Goal: Task Accomplishment & Management: Manage account settings

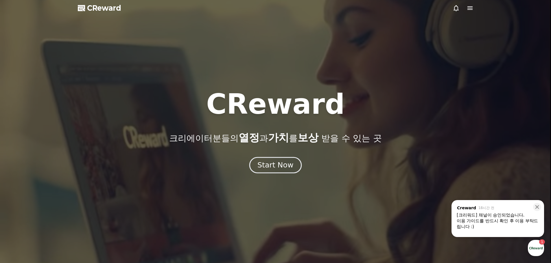
click at [292, 166] on button "Start Now" at bounding box center [275, 165] width 52 height 16
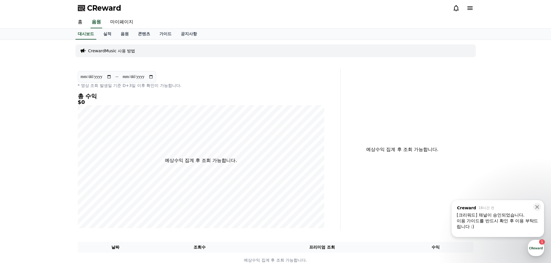
click at [496, 229] on div "이용 가이드를 반드시 확인 후 이용 부탁드립니다 :)" at bounding box center [498, 224] width 82 height 12
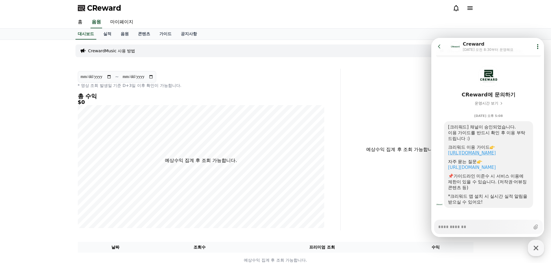
scroll to position [18, 0]
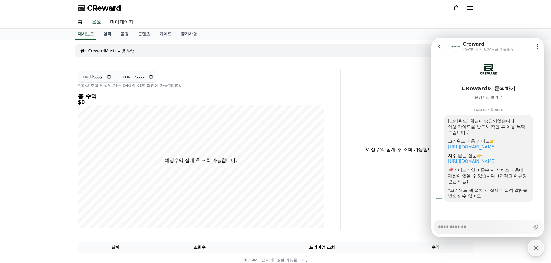
click at [496, 149] on link "https://creward.net/music/guide/android" at bounding box center [472, 147] width 48 height 5
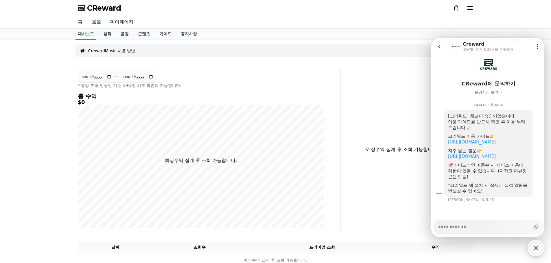
scroll to position [23, 0]
click at [128, 36] on link "음원" at bounding box center [124, 34] width 17 height 11
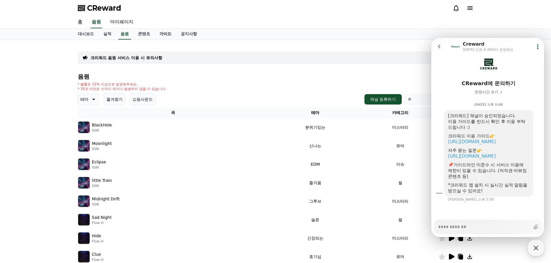
click at [167, 35] on link "가이드" at bounding box center [165, 34] width 21 height 11
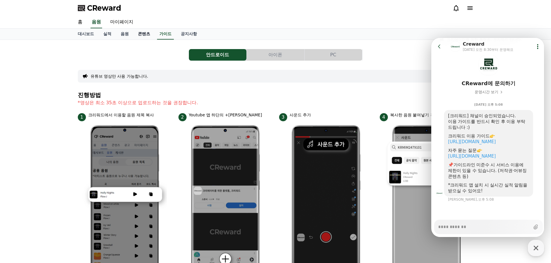
click at [147, 36] on link "콘텐츠" at bounding box center [143, 34] width 21 height 11
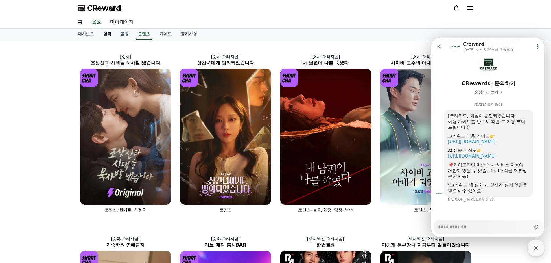
click at [110, 35] on link "실적" at bounding box center [107, 34] width 17 height 11
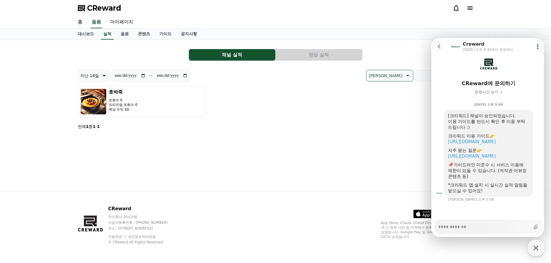
click at [302, 58] on button "영상 실적" at bounding box center [319, 55] width 86 height 12
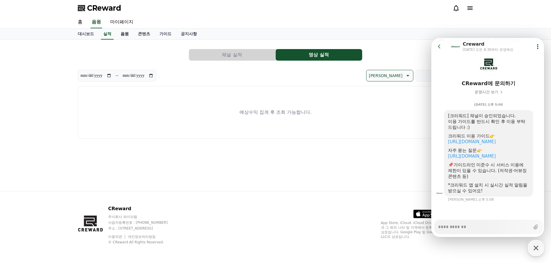
click at [130, 38] on link "음원" at bounding box center [124, 34] width 17 height 11
click at [163, 35] on link "가이드" at bounding box center [165, 34] width 21 height 11
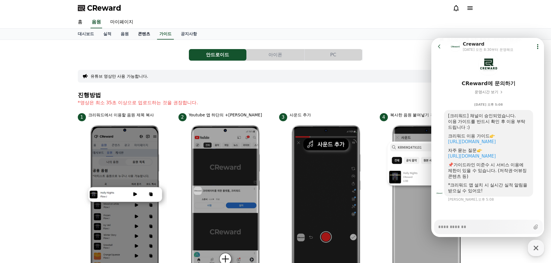
click at [150, 34] on link "콘텐츠" at bounding box center [143, 34] width 21 height 11
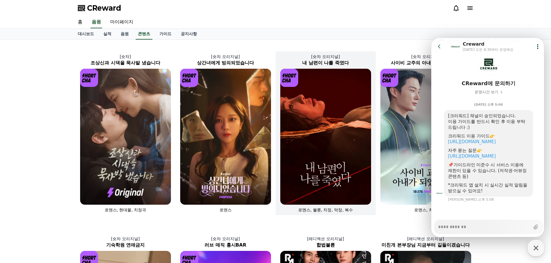
type textarea "*"
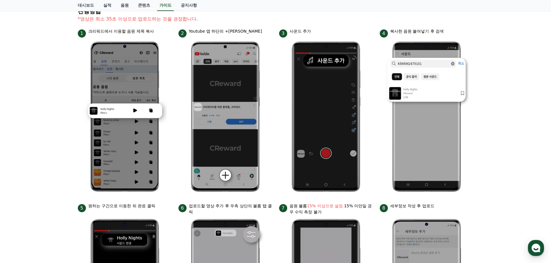
scroll to position [87, 0]
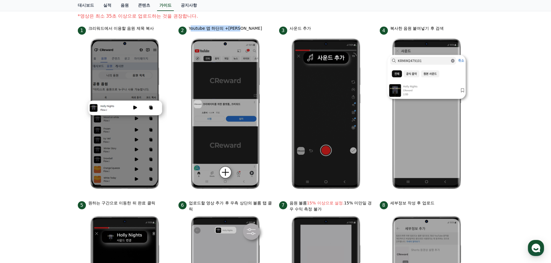
drag, startPoint x: 190, startPoint y: 29, endPoint x: 244, endPoint y: 29, distance: 53.8
click at [244, 29] on p "Youtube 앱 하단의 +[PERSON_NAME]" at bounding box center [225, 28] width 73 height 6
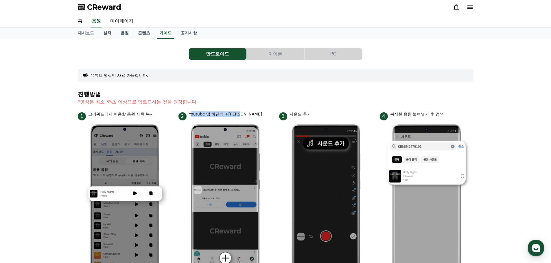
scroll to position [0, 0]
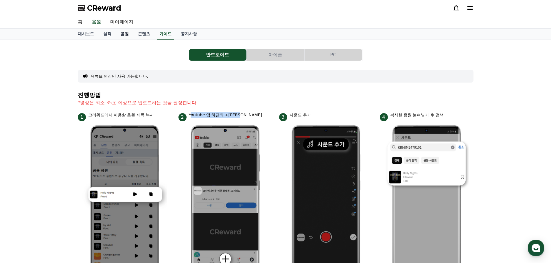
click at [124, 31] on link "음원" at bounding box center [124, 34] width 17 height 11
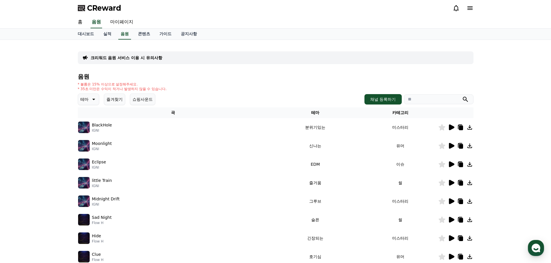
click at [452, 128] on icon at bounding box center [451, 128] width 5 height 6
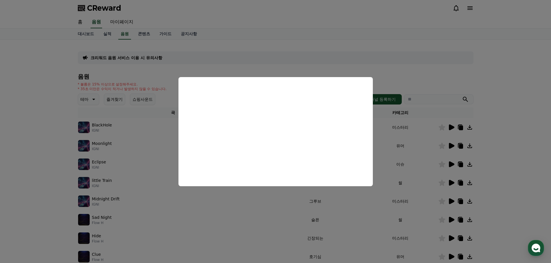
click at [95, 102] on button "close modal" at bounding box center [275, 131] width 551 height 263
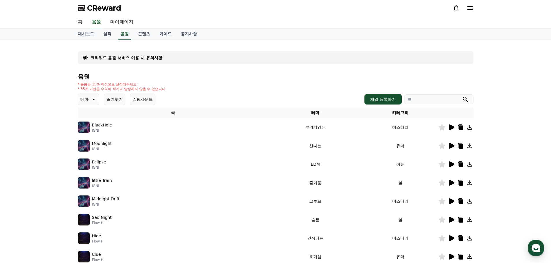
click at [95, 101] on icon at bounding box center [93, 99] width 7 height 7
click at [88, 119] on button "호기심" at bounding box center [87, 116] width 17 height 13
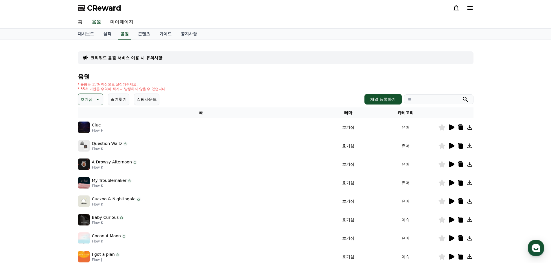
click at [451, 128] on icon at bounding box center [451, 128] width 5 height 6
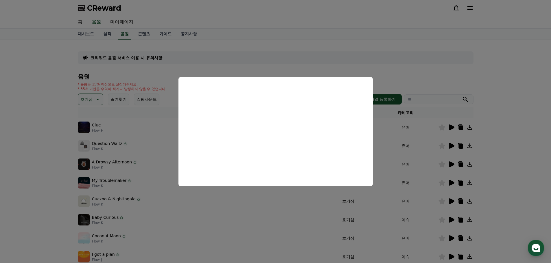
drag, startPoint x: 416, startPoint y: 64, endPoint x: 413, endPoint y: 66, distance: 3.9
click at [416, 64] on button "close modal" at bounding box center [275, 131] width 551 height 263
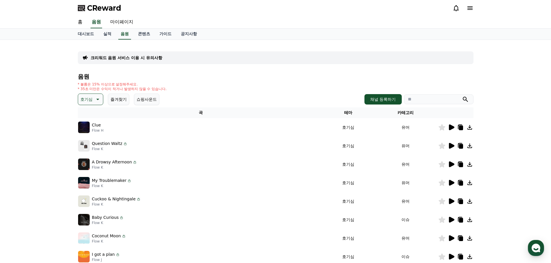
click at [123, 144] on icon at bounding box center [125, 144] width 5 height 5
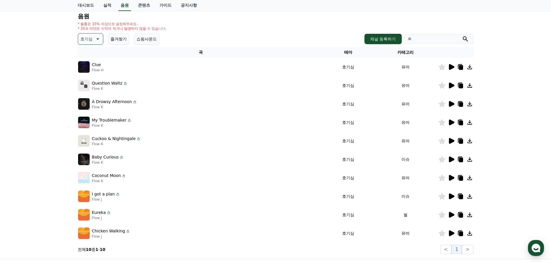
scroll to position [116, 0]
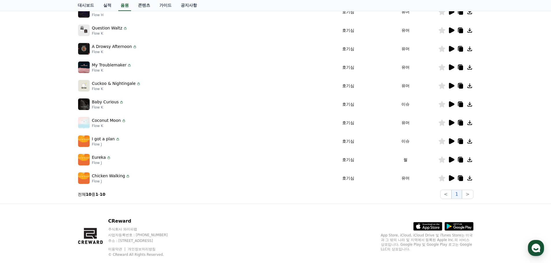
click at [126, 177] on icon at bounding box center [128, 176] width 5 height 5
click at [115, 177] on p "Chicken Walking" at bounding box center [108, 176] width 33 height 6
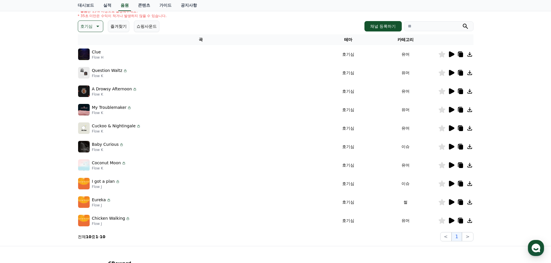
scroll to position [29, 0]
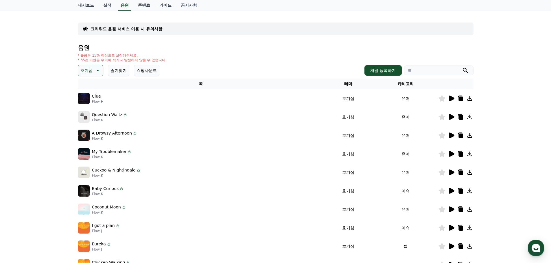
click at [448, 118] on icon at bounding box center [451, 117] width 7 height 7
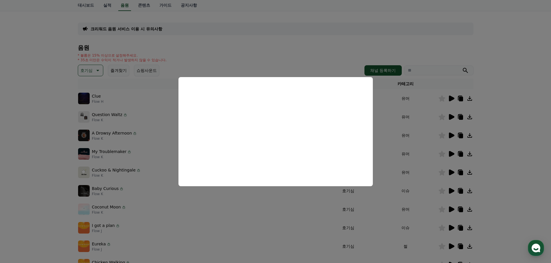
drag, startPoint x: 385, startPoint y: 141, endPoint x: 393, endPoint y: 139, distance: 8.1
click at [385, 141] on button "close modal" at bounding box center [275, 131] width 551 height 263
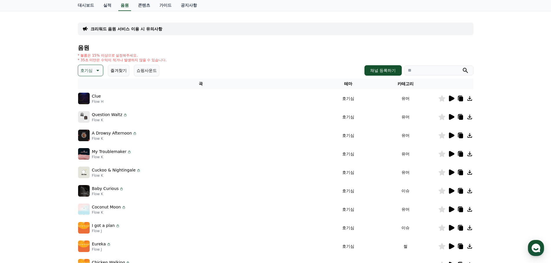
click at [452, 134] on icon at bounding box center [451, 135] width 7 height 7
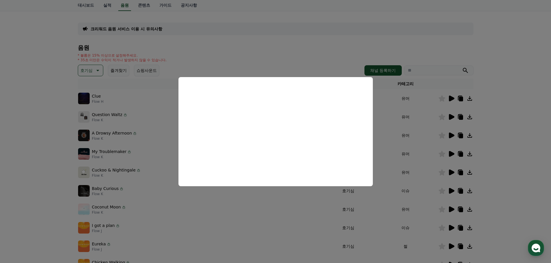
click at [308, 40] on button "close modal" at bounding box center [275, 131] width 551 height 263
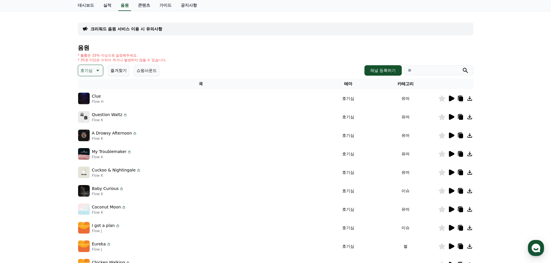
click at [451, 153] on icon at bounding box center [451, 154] width 5 height 6
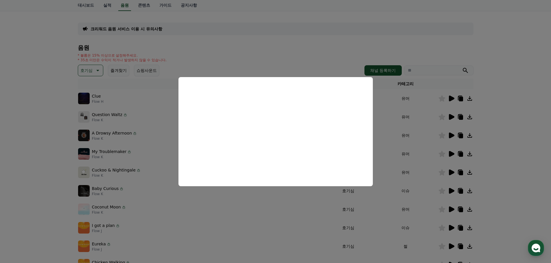
click at [114, 206] on button "close modal" at bounding box center [275, 131] width 551 height 263
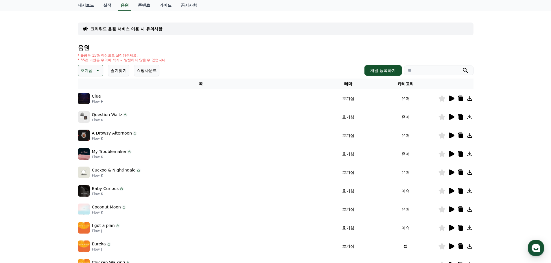
click at [108, 207] on p "Coconut Moon" at bounding box center [106, 207] width 29 height 6
click at [448, 209] on icon at bounding box center [451, 209] width 7 height 7
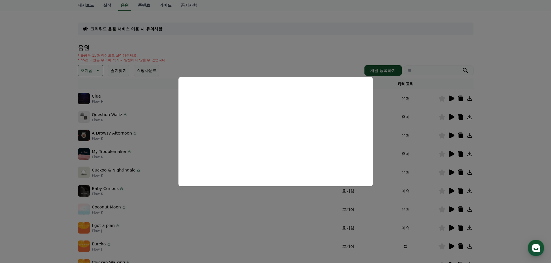
click at [126, 171] on button "close modal" at bounding box center [275, 131] width 551 height 263
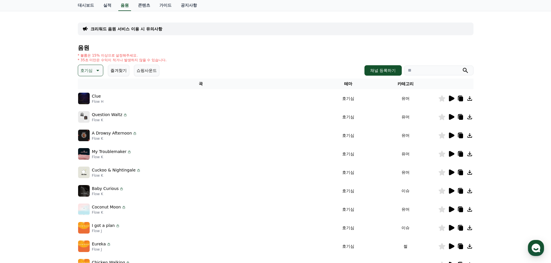
click at [112, 169] on p "Cuckoo & Nightingale" at bounding box center [114, 170] width 44 height 6
click at [84, 172] on img at bounding box center [84, 173] width 12 height 12
click at [450, 173] on icon at bounding box center [451, 173] width 5 height 6
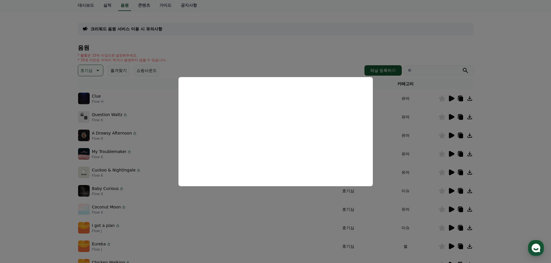
click at [201, 212] on button "close modal" at bounding box center [275, 131] width 551 height 263
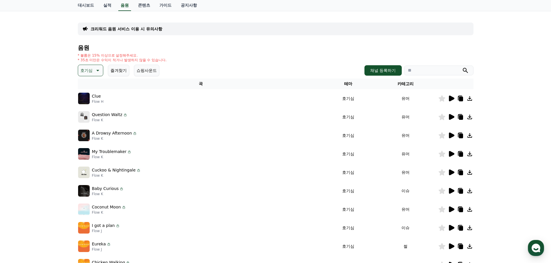
click at [450, 231] on icon at bounding box center [451, 228] width 5 height 6
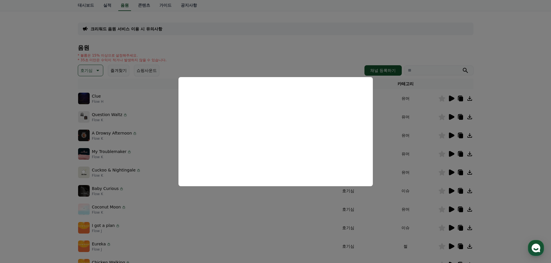
click at [308, 43] on button "close modal" at bounding box center [275, 131] width 551 height 263
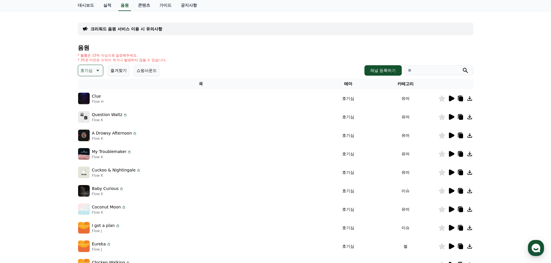
click at [453, 248] on icon at bounding box center [451, 246] width 7 height 7
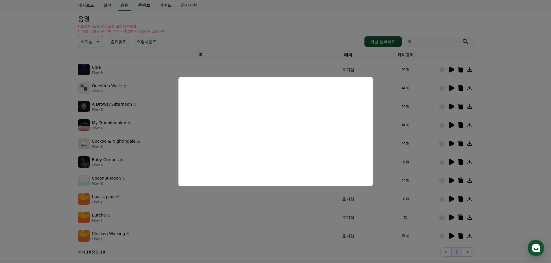
scroll to position [87, 0]
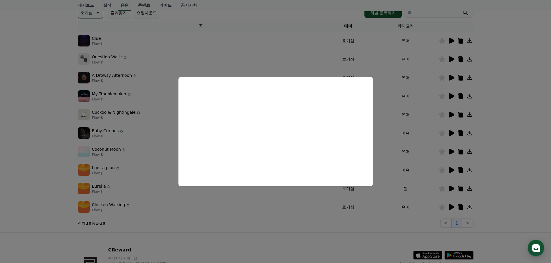
click at [235, 198] on button "close modal" at bounding box center [275, 131] width 551 height 263
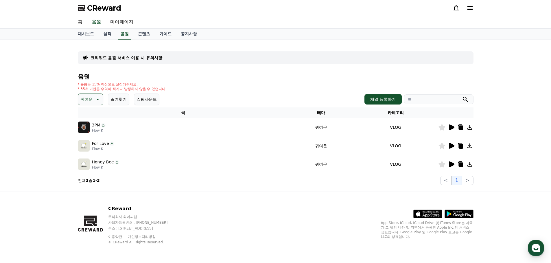
click at [449, 127] on icon at bounding box center [451, 128] width 5 height 6
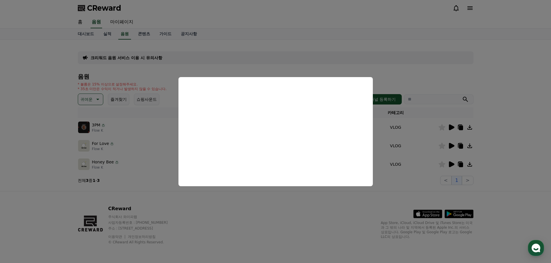
click at [401, 66] on button "close modal" at bounding box center [275, 131] width 551 height 263
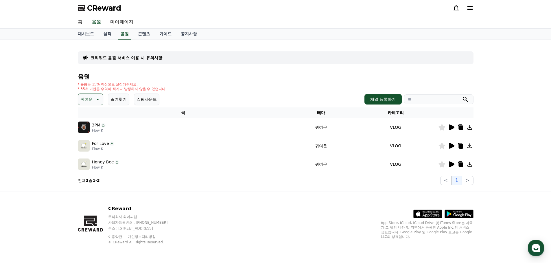
click at [462, 129] on icon at bounding box center [461, 128] width 4 height 5
click at [455, 147] on div at bounding box center [455, 146] width 35 height 7
click at [454, 146] on icon at bounding box center [451, 146] width 5 height 6
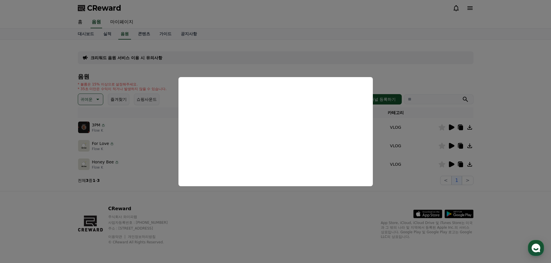
click at [407, 68] on button "close modal" at bounding box center [275, 131] width 551 height 263
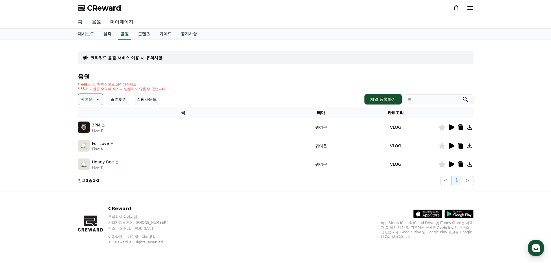
click at [453, 166] on icon at bounding box center [451, 164] width 7 height 7
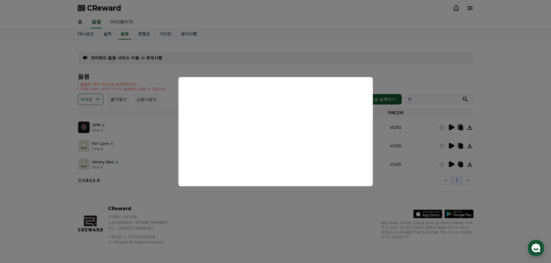
click at [417, 56] on button "close modal" at bounding box center [275, 131] width 551 height 263
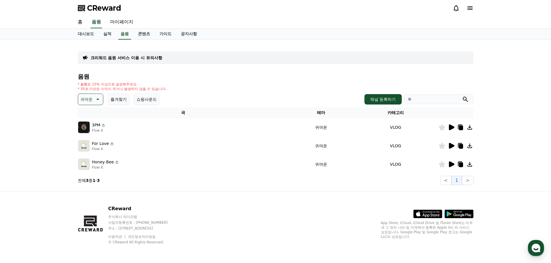
click at [91, 96] on p "귀여운" at bounding box center [86, 99] width 12 height 8
click at [90, 132] on button "환상적인" at bounding box center [89, 130] width 21 height 13
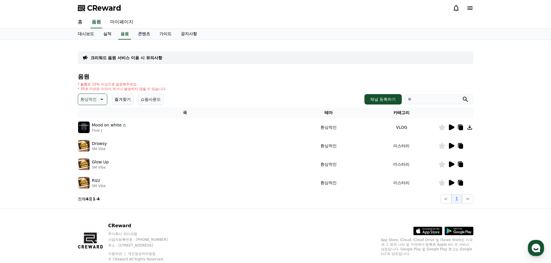
click at [448, 129] on icon at bounding box center [451, 127] width 7 height 7
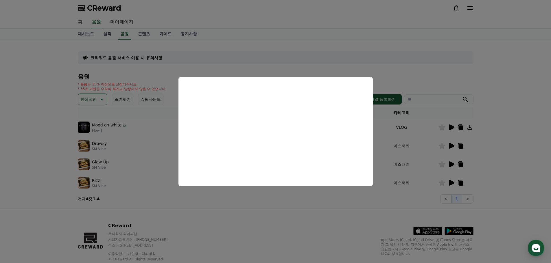
click at [360, 43] on button "close modal" at bounding box center [275, 131] width 551 height 263
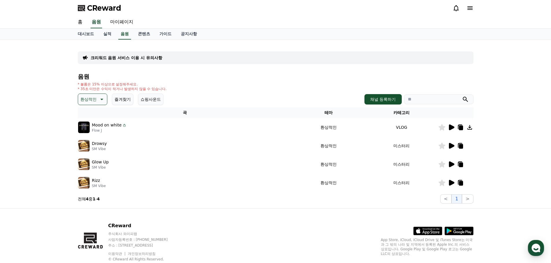
click at [102, 146] on p "Drowsy" at bounding box center [99, 144] width 15 height 6
click at [454, 146] on icon at bounding box center [451, 146] width 5 height 6
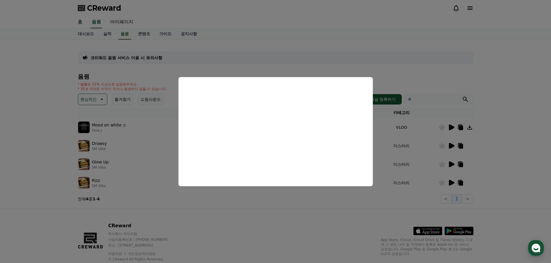
click at [399, 41] on button "close modal" at bounding box center [275, 131] width 551 height 263
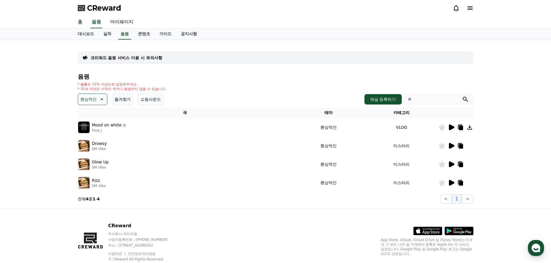
click at [446, 165] on div at bounding box center [455, 164] width 35 height 7
click at [452, 164] on icon at bounding box center [451, 165] width 5 height 6
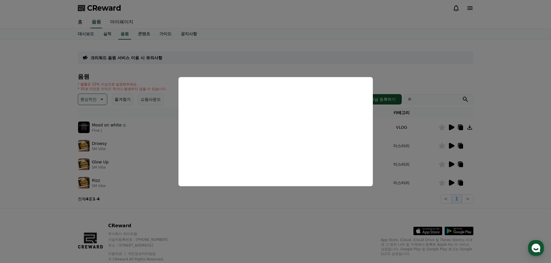
click at [402, 40] on button "close modal" at bounding box center [275, 131] width 551 height 263
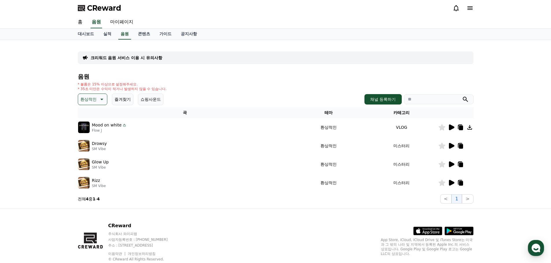
click at [448, 185] on icon at bounding box center [451, 183] width 7 height 7
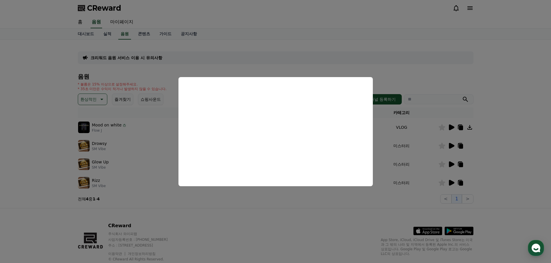
drag, startPoint x: 304, startPoint y: 42, endPoint x: 295, endPoint y: 45, distance: 9.6
click at [304, 42] on button "close modal" at bounding box center [275, 131] width 551 height 263
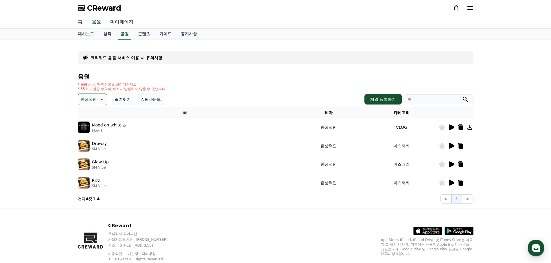
click at [98, 99] on icon at bounding box center [101, 99] width 7 height 7
click at [93, 131] on button "통통튀는" at bounding box center [89, 132] width 21 height 13
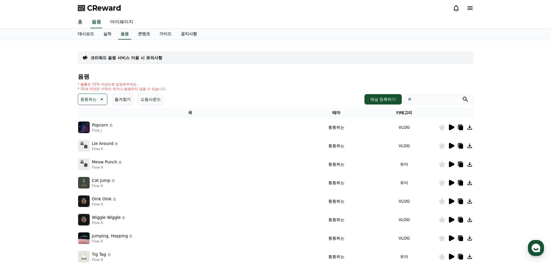
click at [451, 129] on icon at bounding box center [451, 128] width 5 height 6
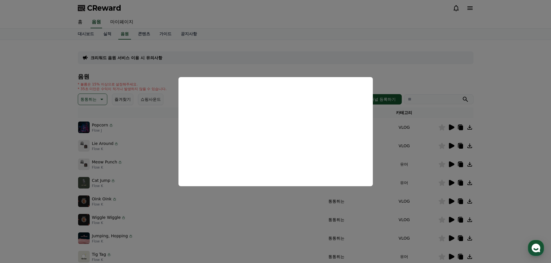
click at [441, 62] on button "close modal" at bounding box center [275, 131] width 551 height 263
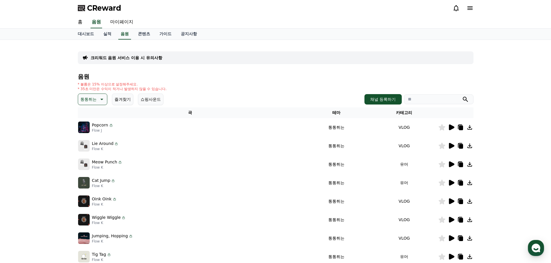
click at [460, 127] on icon at bounding box center [461, 128] width 4 height 5
click at [451, 145] on icon at bounding box center [451, 146] width 5 height 6
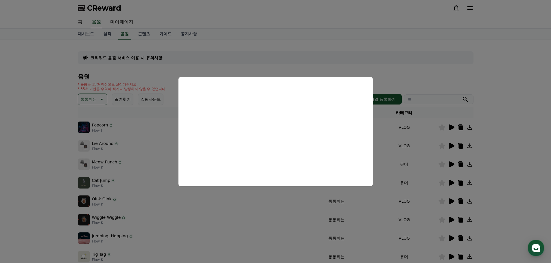
click at [406, 47] on button "close modal" at bounding box center [275, 131] width 551 height 263
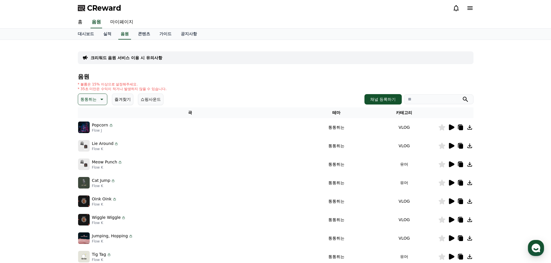
click at [453, 166] on icon at bounding box center [451, 164] width 7 height 7
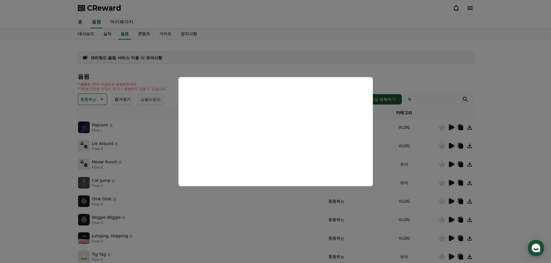
click at [355, 42] on button "close modal" at bounding box center [275, 131] width 551 height 263
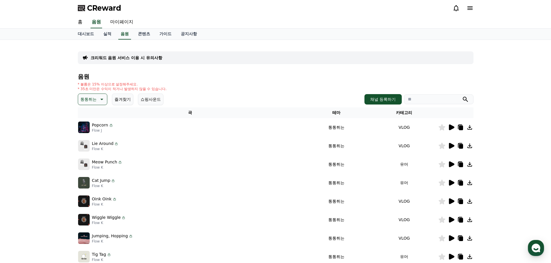
click at [452, 185] on icon at bounding box center [451, 183] width 7 height 7
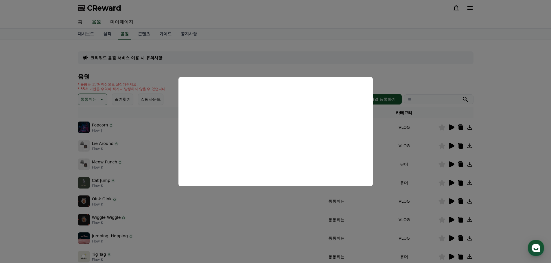
click at [328, 52] on button "close modal" at bounding box center [275, 131] width 551 height 263
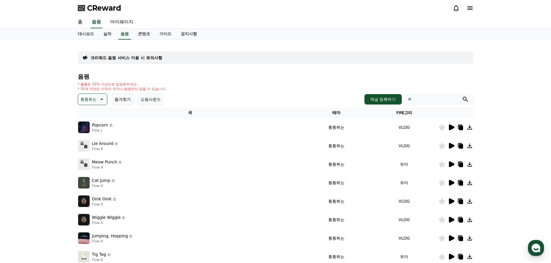
click at [450, 201] on icon at bounding box center [451, 202] width 5 height 6
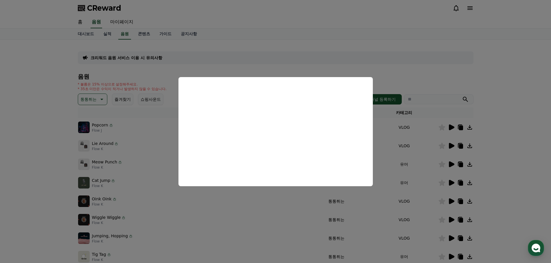
click at [414, 59] on button "close modal" at bounding box center [275, 131] width 551 height 263
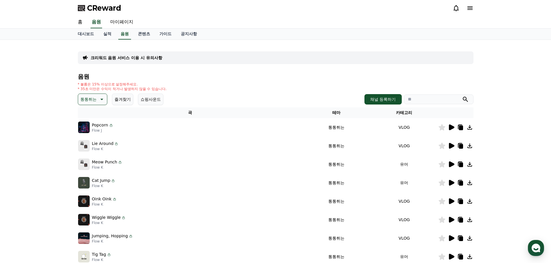
click at [453, 220] on icon at bounding box center [451, 220] width 5 height 6
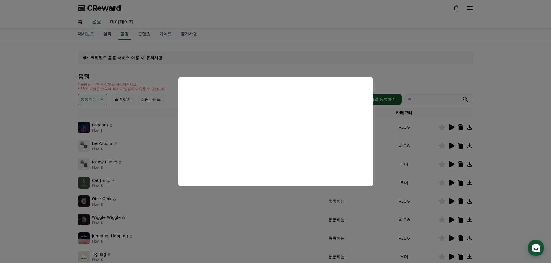
click at [453, 222] on button "close modal" at bounding box center [275, 131] width 551 height 263
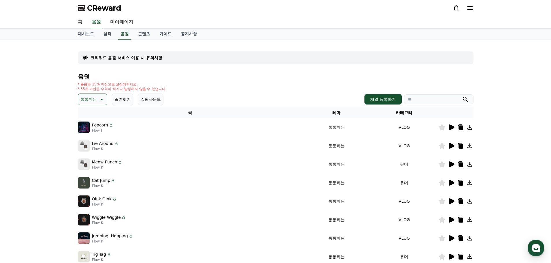
click at [452, 220] on icon at bounding box center [451, 220] width 5 height 6
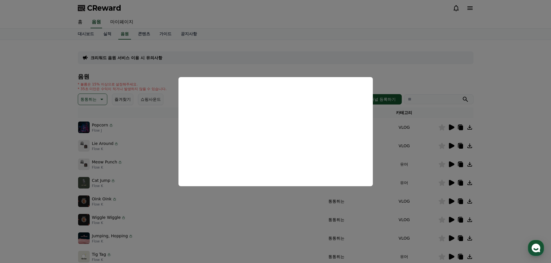
click at [452, 237] on button "close modal" at bounding box center [275, 131] width 551 height 263
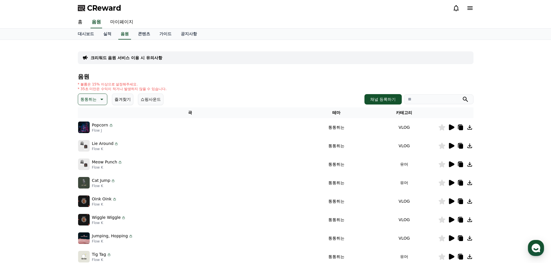
click at [452, 237] on icon at bounding box center [451, 239] width 5 height 6
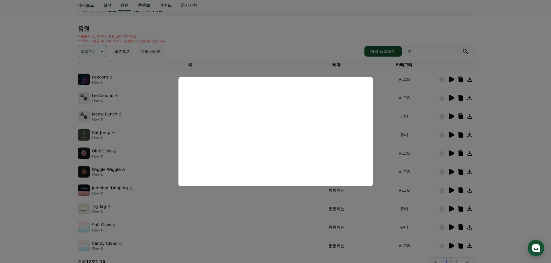
scroll to position [87, 0]
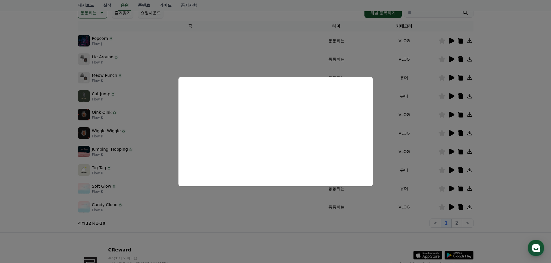
click at [451, 170] on button "close modal" at bounding box center [275, 131] width 551 height 263
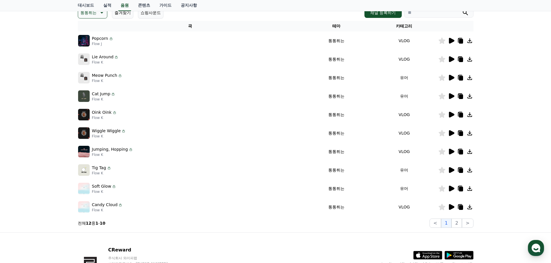
click at [451, 170] on icon at bounding box center [451, 170] width 5 height 6
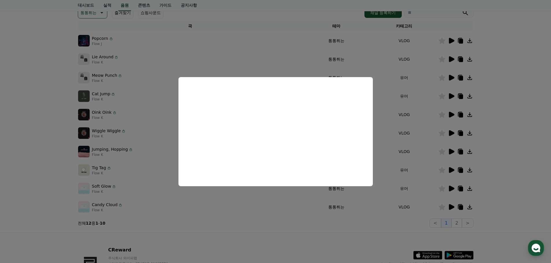
click at [453, 191] on button "close modal" at bounding box center [275, 131] width 551 height 263
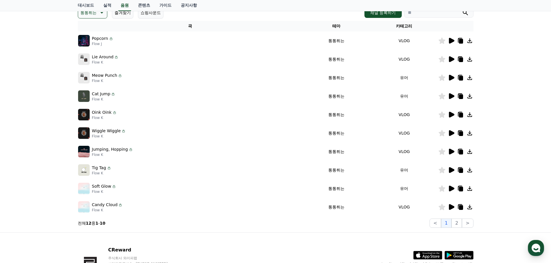
click at [451, 189] on icon at bounding box center [451, 189] width 5 height 6
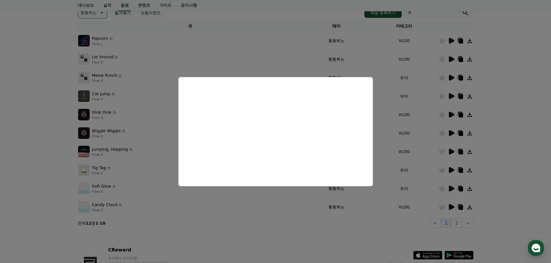
drag, startPoint x: 406, startPoint y: 224, endPoint x: 412, endPoint y: 220, distance: 7.1
click at [406, 224] on button "close modal" at bounding box center [275, 131] width 551 height 263
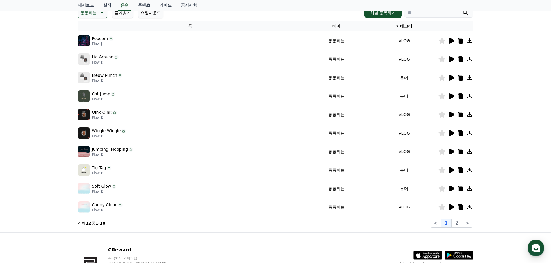
click at [451, 207] on icon at bounding box center [451, 207] width 5 height 6
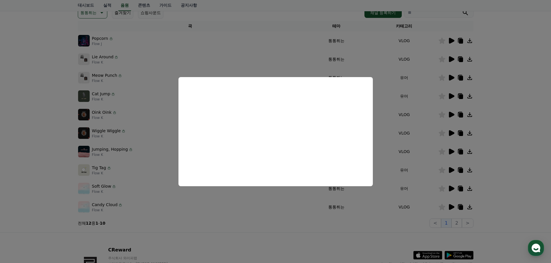
click at [366, 237] on button "close modal" at bounding box center [275, 131] width 551 height 263
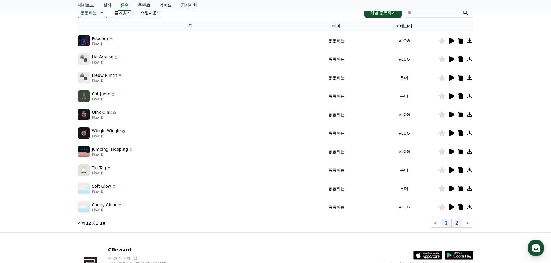
click at [457, 224] on button "2" at bounding box center [456, 223] width 10 height 9
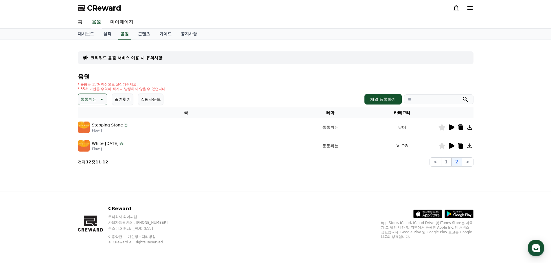
click at [451, 127] on icon at bounding box center [451, 128] width 5 height 6
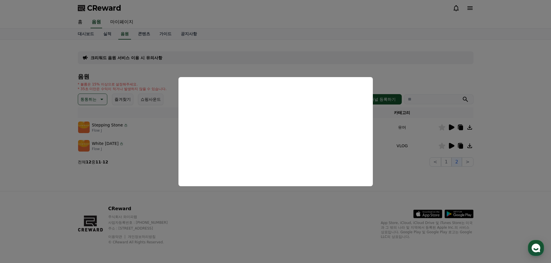
drag, startPoint x: 361, startPoint y: 204, endPoint x: 439, endPoint y: 168, distance: 85.5
click at [362, 204] on button "close modal" at bounding box center [275, 131] width 551 height 263
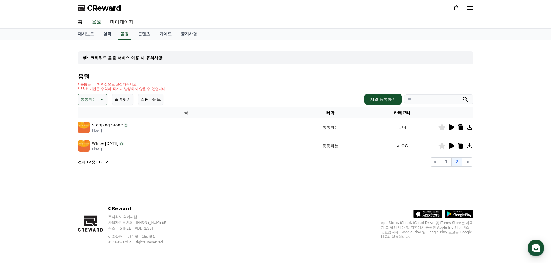
click at [452, 146] on icon at bounding box center [451, 146] width 5 height 6
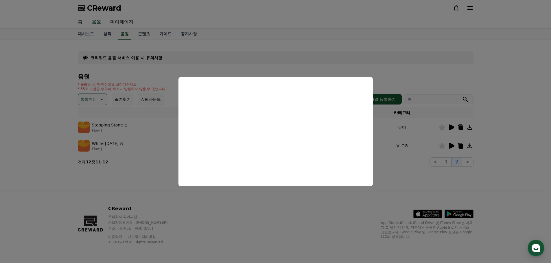
click at [94, 93] on button "close modal" at bounding box center [275, 131] width 551 height 263
click at [97, 96] on button "통통튀는" at bounding box center [93, 100] width 30 height 12
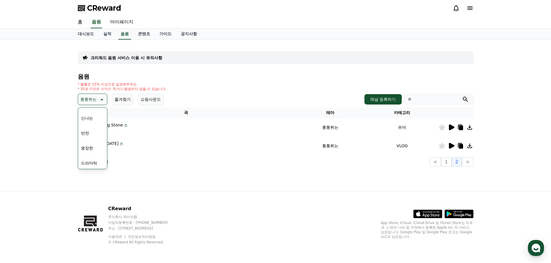
scroll to position [116, 0]
click at [92, 148] on button "즐거움" at bounding box center [87, 149] width 17 height 13
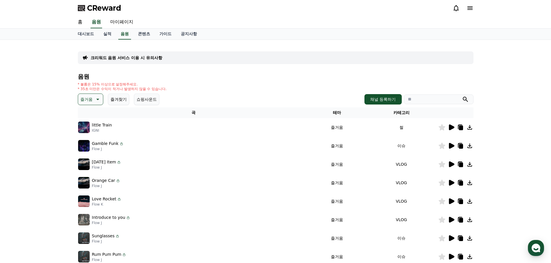
click at [454, 125] on icon at bounding box center [451, 127] width 7 height 7
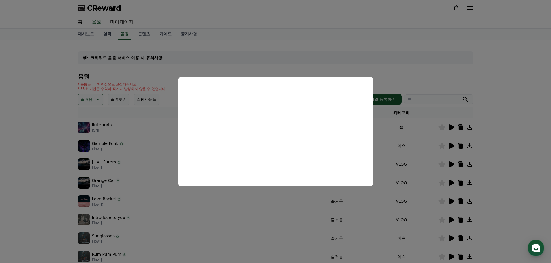
click at [451, 144] on button "close modal" at bounding box center [275, 131] width 551 height 263
click at [451, 144] on icon at bounding box center [451, 146] width 5 height 6
click at [452, 165] on button "close modal" at bounding box center [275, 131] width 551 height 263
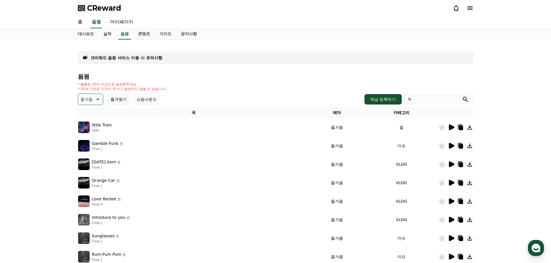
click at [452, 165] on icon at bounding box center [451, 165] width 5 height 6
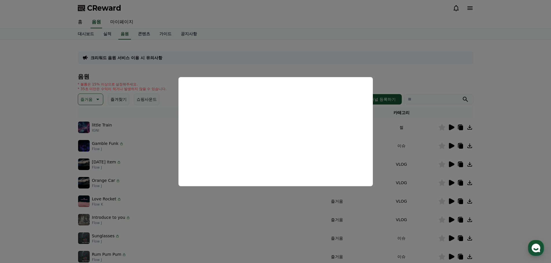
click at [451, 180] on button "close modal" at bounding box center [275, 131] width 551 height 263
click at [451, 180] on icon at bounding box center [451, 183] width 7 height 7
click at [450, 184] on button "close modal" at bounding box center [275, 131] width 551 height 263
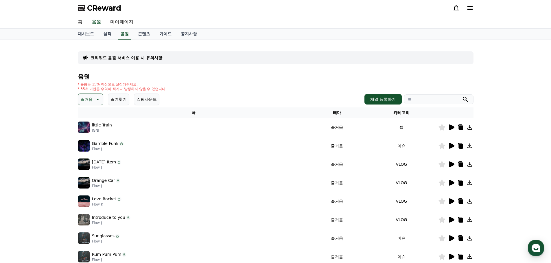
click at [450, 184] on icon at bounding box center [451, 183] width 5 height 6
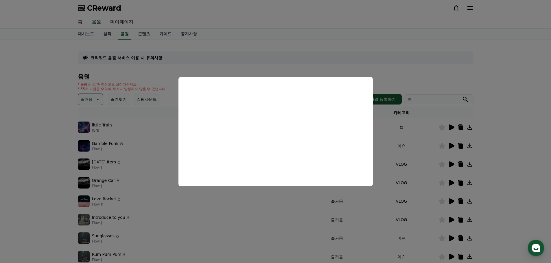
click at [450, 202] on button "close modal" at bounding box center [275, 131] width 551 height 263
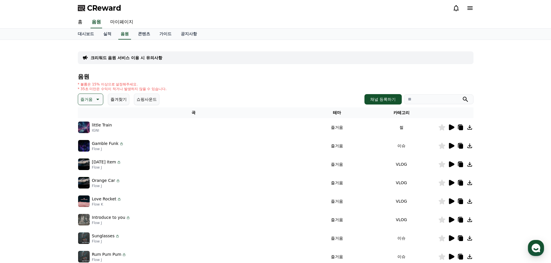
click at [450, 202] on icon at bounding box center [451, 202] width 5 height 6
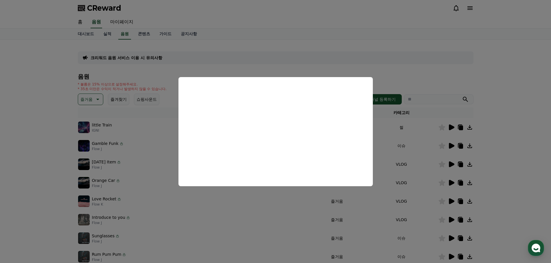
click at [451, 221] on button "close modal" at bounding box center [275, 131] width 551 height 263
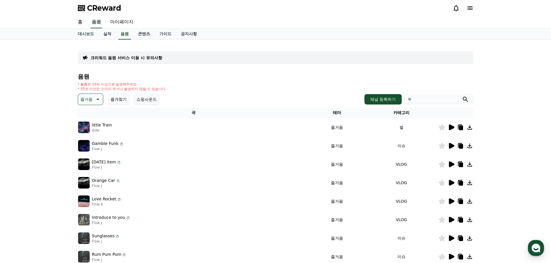
click at [451, 221] on icon at bounding box center [451, 220] width 5 height 6
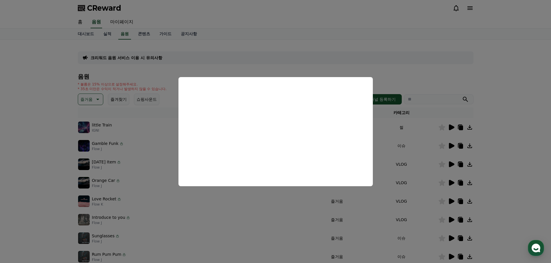
click at [451, 239] on button "close modal" at bounding box center [275, 131] width 551 height 263
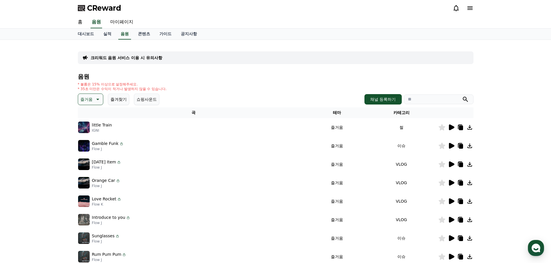
click at [451, 239] on icon at bounding box center [451, 239] width 5 height 6
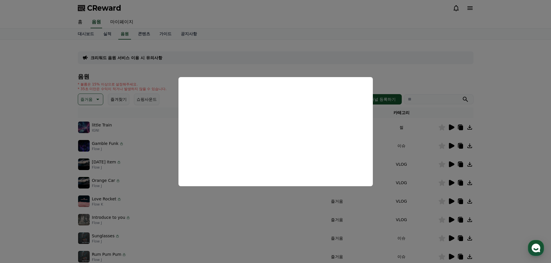
click at [449, 255] on button "close modal" at bounding box center [275, 131] width 551 height 263
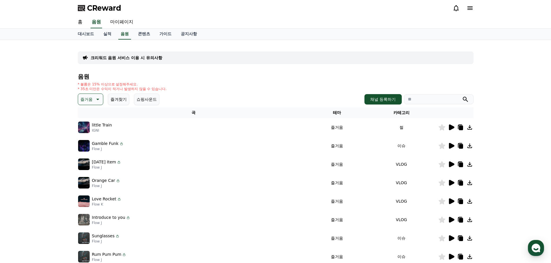
click at [449, 255] on icon at bounding box center [451, 257] width 5 height 6
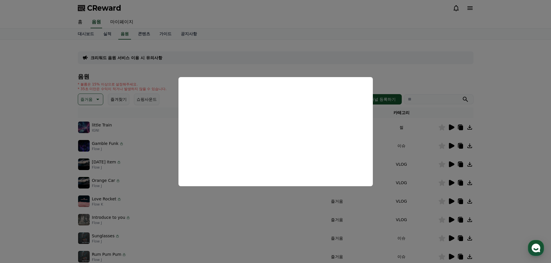
click at [407, 64] on button "close modal" at bounding box center [275, 131] width 551 height 263
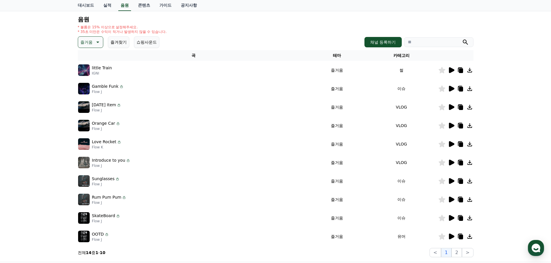
scroll to position [58, 0]
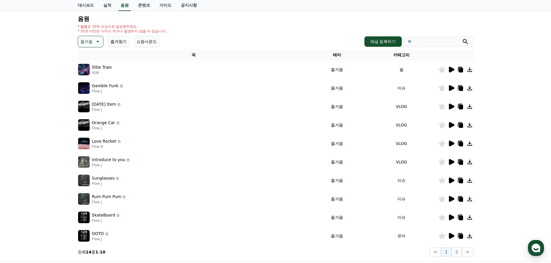
click at [452, 218] on icon at bounding box center [451, 218] width 5 height 6
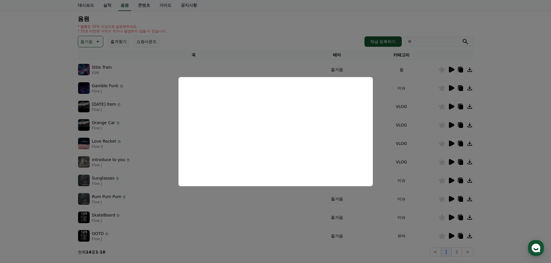
click at [401, 162] on button "close modal" at bounding box center [275, 131] width 551 height 263
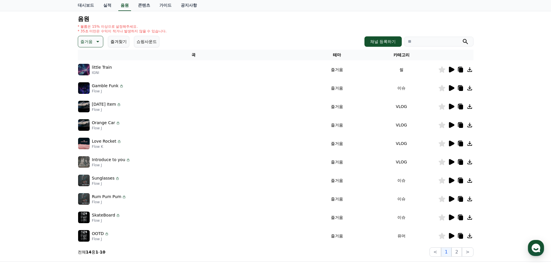
click at [452, 239] on icon at bounding box center [451, 236] width 7 height 7
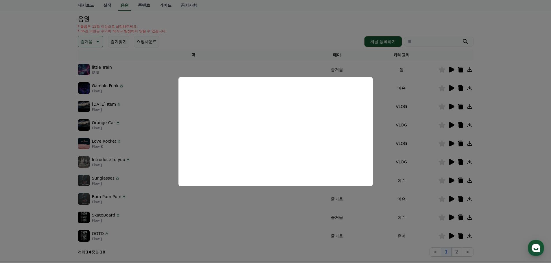
click at [108, 53] on button "close modal" at bounding box center [275, 131] width 551 height 263
click at [97, 41] on icon at bounding box center [97, 41] width 3 height 1
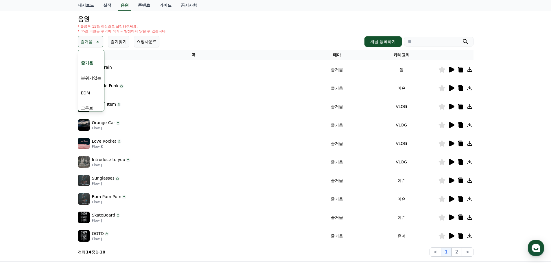
scroll to position [145, 0]
click at [89, 78] on button "분위기있는" at bounding box center [91, 77] width 25 height 13
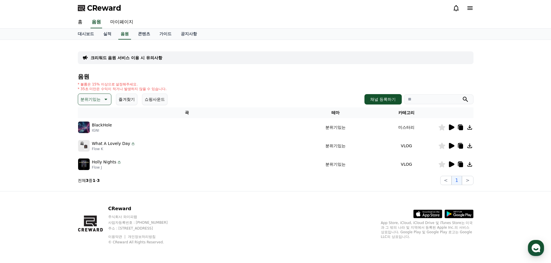
click at [448, 129] on icon at bounding box center [451, 127] width 7 height 7
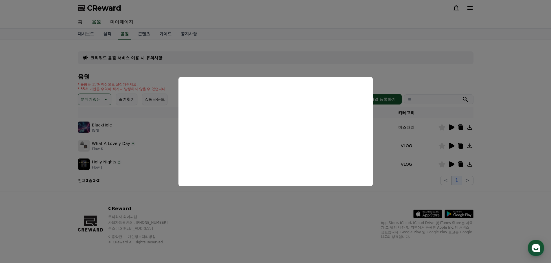
click at [138, 139] on button "close modal" at bounding box center [275, 131] width 551 height 263
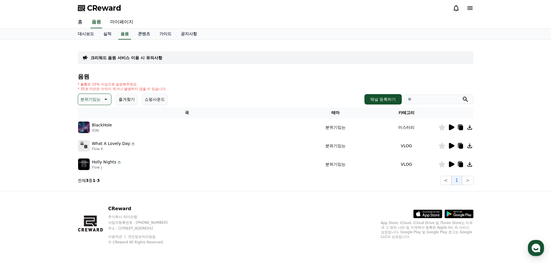
click at [451, 147] on icon at bounding box center [451, 146] width 5 height 6
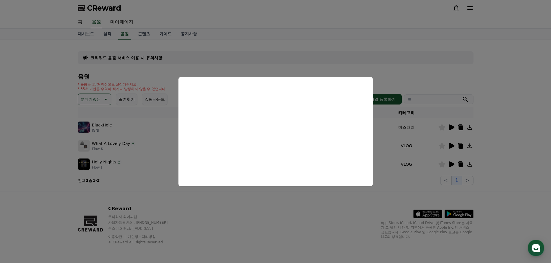
click at [293, 211] on button "close modal" at bounding box center [275, 131] width 551 height 263
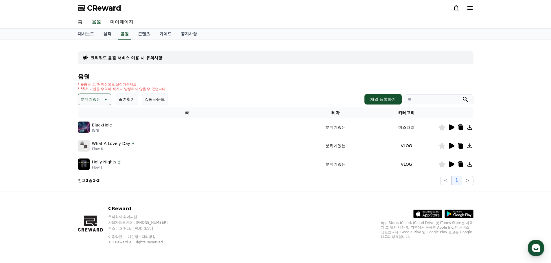
click at [450, 164] on icon at bounding box center [451, 165] width 5 height 6
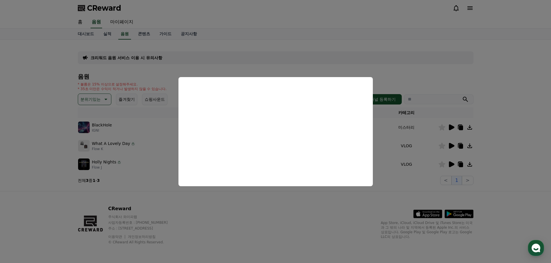
click at [93, 87] on button "close modal" at bounding box center [275, 131] width 551 height 263
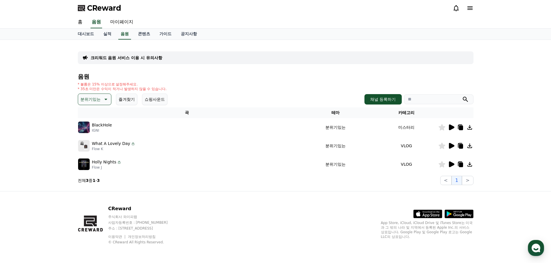
click at [100, 97] on p "분위기있는" at bounding box center [90, 99] width 20 height 8
click at [93, 165] on button "그루브" at bounding box center [87, 165] width 17 height 13
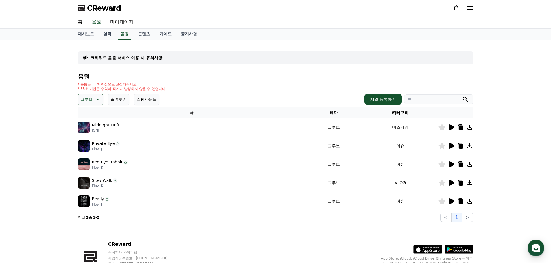
click at [452, 129] on icon at bounding box center [451, 128] width 5 height 6
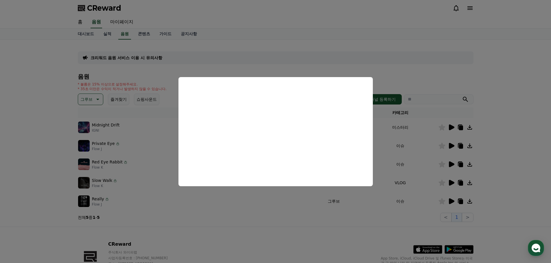
click at [449, 147] on button "close modal" at bounding box center [275, 131] width 551 height 263
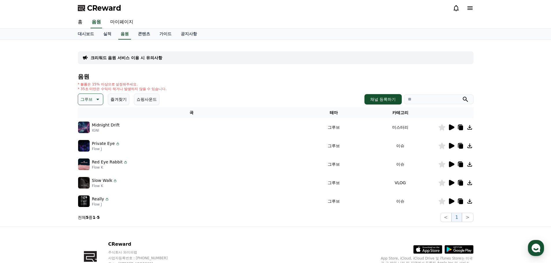
click at [451, 146] on icon at bounding box center [451, 146] width 5 height 6
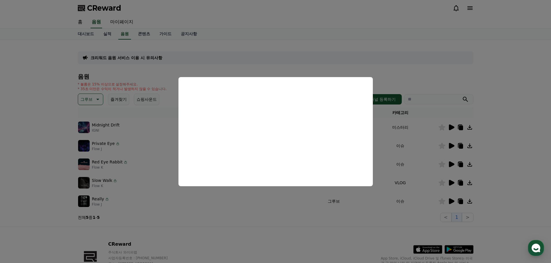
click at [451, 165] on button "close modal" at bounding box center [275, 131] width 551 height 263
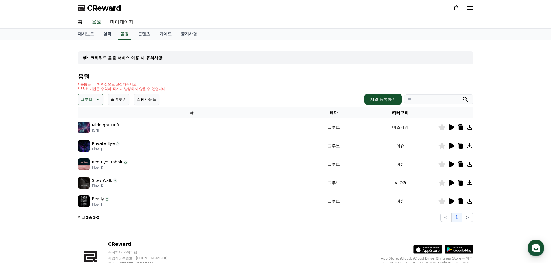
click at [453, 183] on icon at bounding box center [451, 183] width 5 height 6
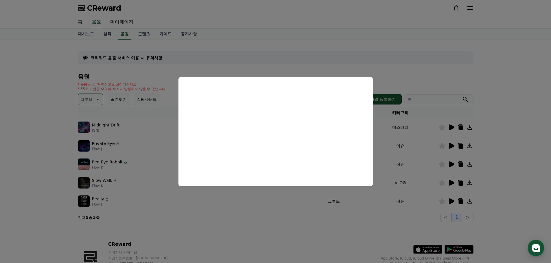
click at [450, 203] on button "close modal" at bounding box center [275, 131] width 551 height 263
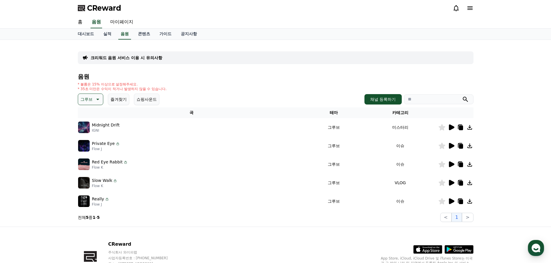
click at [452, 202] on icon at bounding box center [451, 202] width 5 height 6
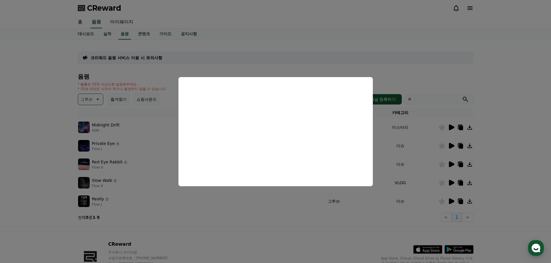
click at [101, 99] on button "close modal" at bounding box center [275, 131] width 551 height 263
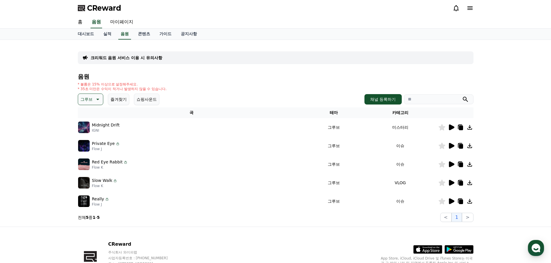
click at [100, 99] on icon at bounding box center [97, 99] width 7 height 7
click at [92, 132] on button "감동적인" at bounding box center [89, 132] width 21 height 13
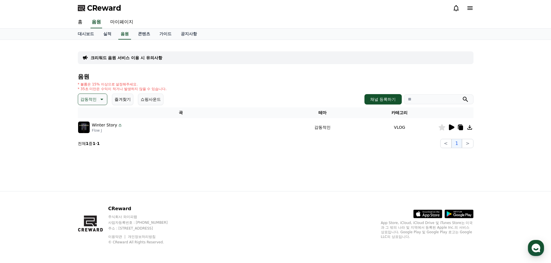
click at [449, 128] on icon at bounding box center [451, 128] width 5 height 6
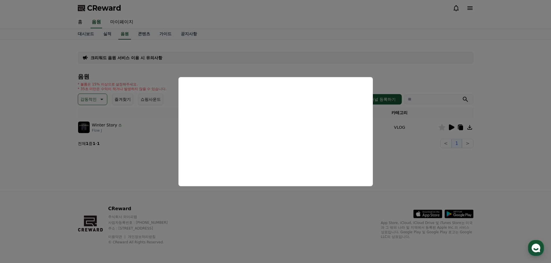
click at [98, 101] on button "close modal" at bounding box center [275, 131] width 551 height 263
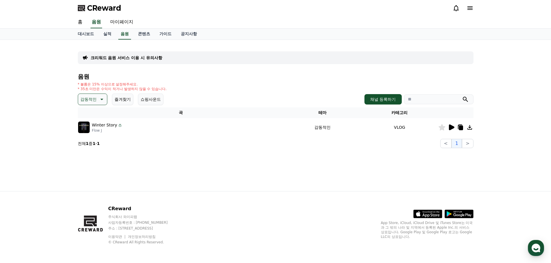
click at [98, 101] on icon at bounding box center [101, 99] width 7 height 7
click at [93, 162] on button "코믹한" at bounding box center [87, 162] width 17 height 13
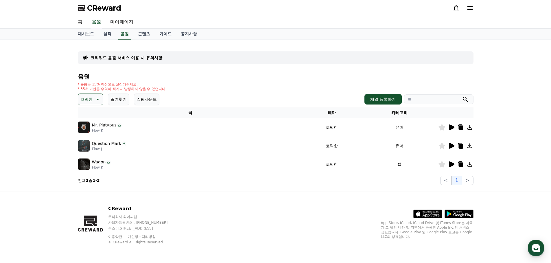
click at [448, 128] on icon at bounding box center [451, 127] width 7 height 7
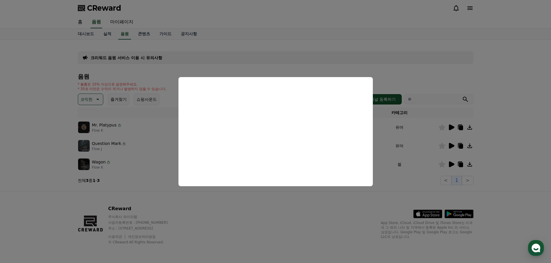
click at [449, 145] on button "close modal" at bounding box center [275, 131] width 551 height 263
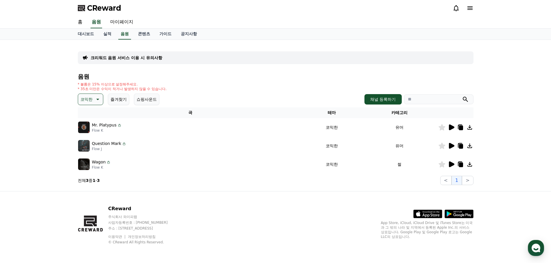
click at [452, 148] on icon at bounding box center [451, 146] width 5 height 6
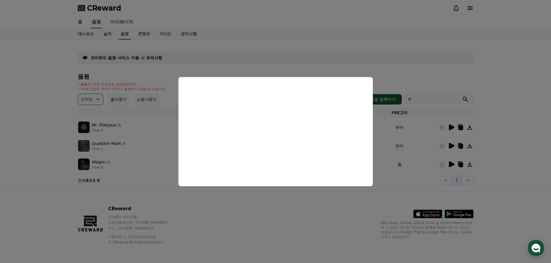
click at [409, 201] on button "close modal" at bounding box center [275, 131] width 551 height 263
click at [452, 167] on icon at bounding box center [451, 164] width 7 height 7
click at [430, 69] on button "close modal" at bounding box center [275, 131] width 551 height 263
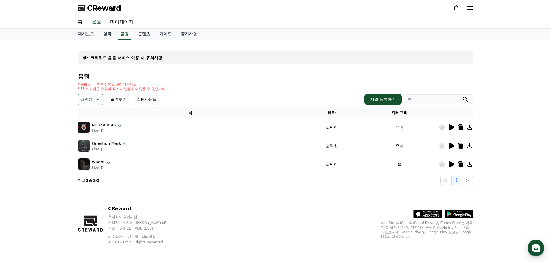
click at [144, 35] on link "콘텐츠" at bounding box center [143, 34] width 21 height 11
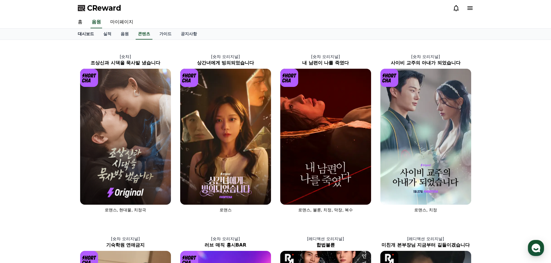
click at [89, 35] on link "대시보드" at bounding box center [85, 34] width 25 height 11
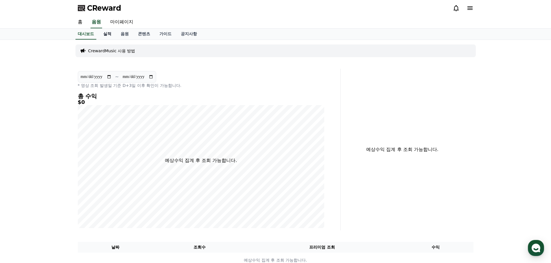
click at [104, 33] on link "실적" at bounding box center [107, 34] width 17 height 11
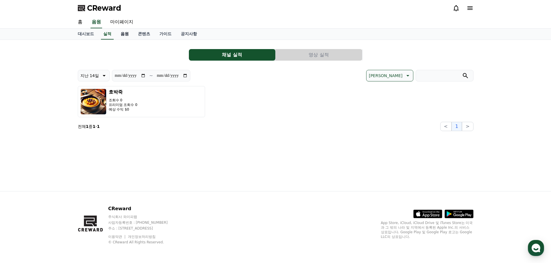
click at [119, 32] on link "음원" at bounding box center [124, 34] width 17 height 11
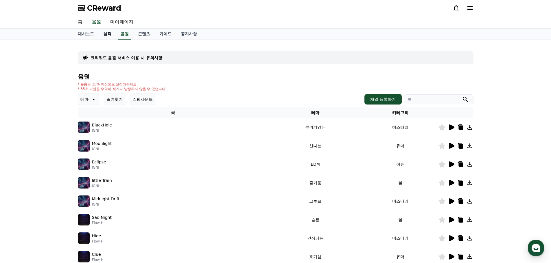
click at [102, 33] on link "실적" at bounding box center [107, 34] width 17 height 11
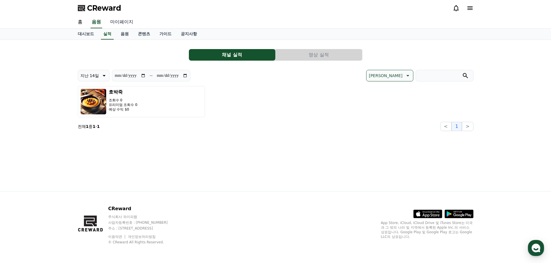
click at [124, 23] on link "마이페이지" at bounding box center [122, 22] width 32 height 12
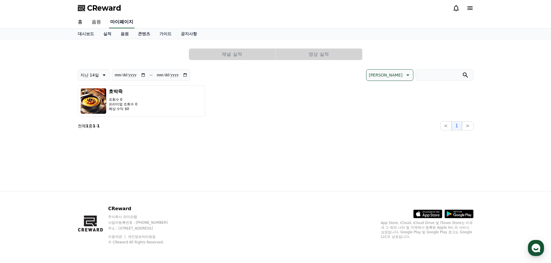
select select "**********"
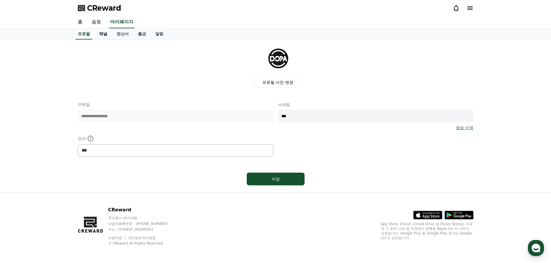
click at [105, 32] on link "채널" at bounding box center [103, 34] width 17 height 11
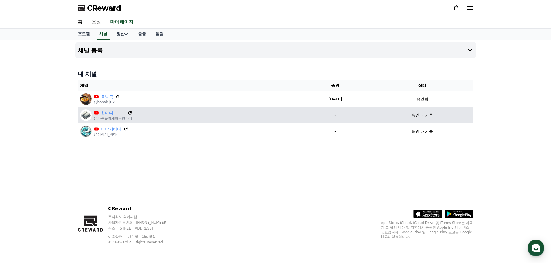
click at [128, 113] on icon at bounding box center [129, 112] width 5 height 5
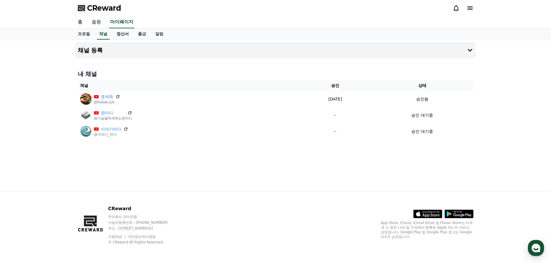
click at [128, 35] on link "정산서" at bounding box center [122, 34] width 21 height 11
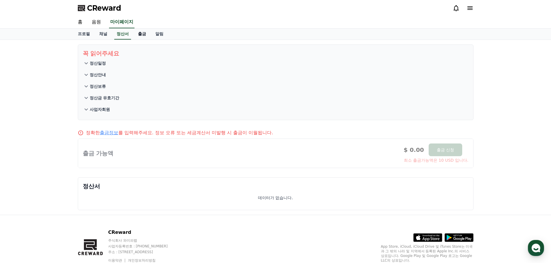
click at [139, 38] on link "출금" at bounding box center [141, 34] width 17 height 11
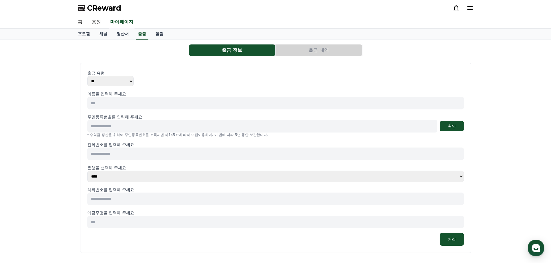
drag, startPoint x: 150, startPoint y: 101, endPoint x: 132, endPoint y: 91, distance: 20.4
click at [150, 101] on input at bounding box center [275, 103] width 377 height 13
click at [121, 80] on select "** ***" at bounding box center [110, 81] width 46 height 10
click at [177, 103] on input at bounding box center [275, 103] width 377 height 13
type input "*"
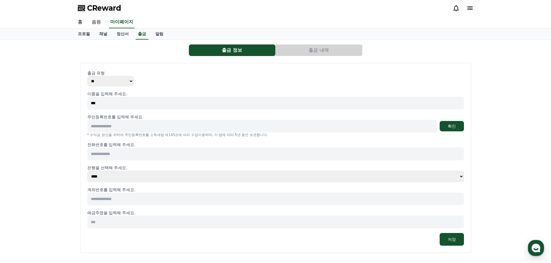
type input "***"
type input "**********"
click at [447, 126] on button "확인" at bounding box center [452, 126] width 24 height 10
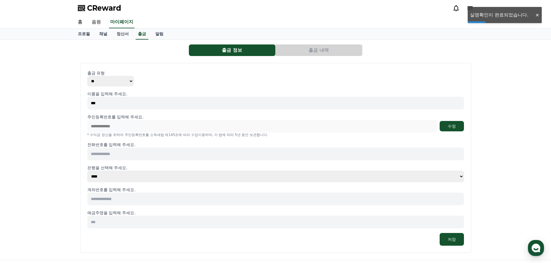
drag, startPoint x: 122, startPoint y: 156, endPoint x: 137, endPoint y: 157, distance: 15.4
click at [122, 156] on input at bounding box center [275, 154] width 377 height 13
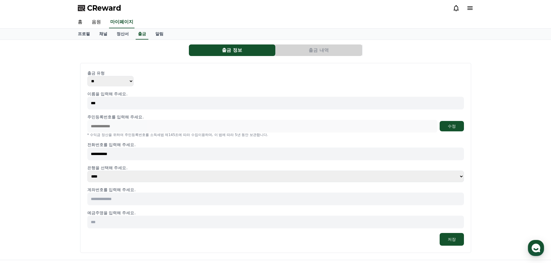
type input "**********"
drag, startPoint x: 107, startPoint y: 200, endPoint x: 124, endPoint y: 205, distance: 18.0
click at [107, 200] on input at bounding box center [275, 199] width 377 height 13
drag, startPoint x: 141, startPoint y: 201, endPoint x: 20, endPoint y: 197, distance: 120.7
click at [20, 197] on div "**********" at bounding box center [275, 150] width 551 height 220
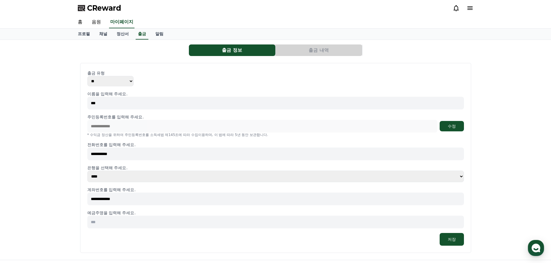
type input "**********"
click at [141, 221] on input at bounding box center [275, 222] width 377 height 13
click at [130, 179] on select "**** **** **** **** **** **** **** ** ** ** ** **** *** **** **** *****" at bounding box center [275, 177] width 377 height 12
click at [87, 171] on select "**** **** **** **** **** **** **** ** ** ** ** **** *** **** **** *****" at bounding box center [275, 177] width 377 height 12
click at [114, 220] on input at bounding box center [275, 222] width 377 height 13
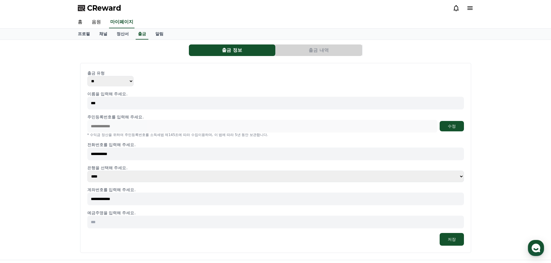
click at [121, 176] on select "**** **** **** **** **** **** **** ** ** ** ** **** *** **** **** *****" at bounding box center [275, 177] width 377 height 12
select select "********"
click at [87, 171] on select "**** **** **** **** **** **** **** ** ** ** ** **** *** **** **** *****" at bounding box center [275, 177] width 377 height 12
drag, startPoint x: 122, startPoint y: 197, endPoint x: -11, endPoint y: 176, distance: 135.0
click at [0, 176] on html "**********" at bounding box center [275, 166] width 551 height 332
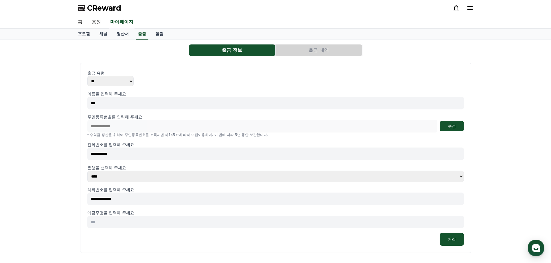
type input "**********"
click at [118, 220] on input at bounding box center [275, 222] width 377 height 13
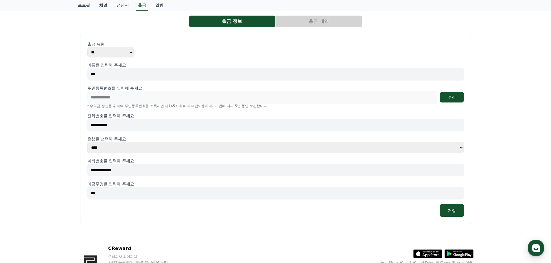
scroll to position [69, 0]
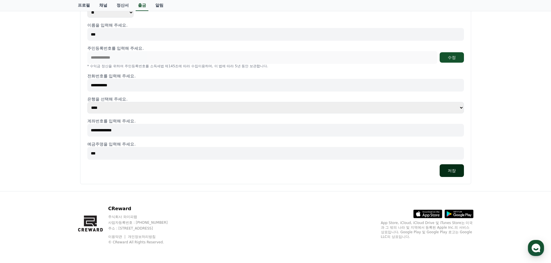
type input "***"
click at [450, 172] on button "저장" at bounding box center [452, 171] width 24 height 13
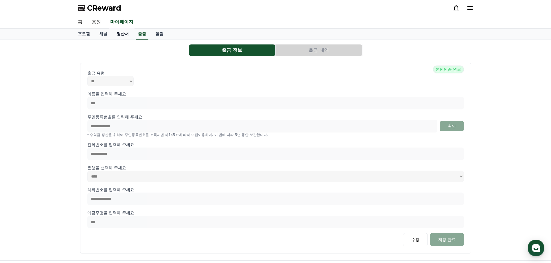
click at [122, 36] on link "정산서" at bounding box center [122, 34] width 21 height 11
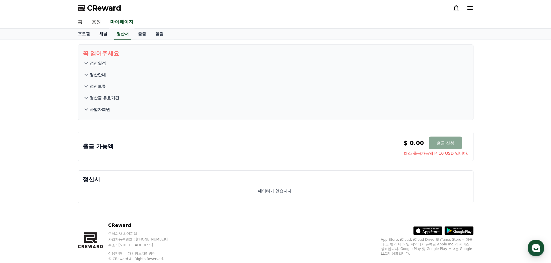
click at [102, 35] on link "채널" at bounding box center [103, 34] width 17 height 11
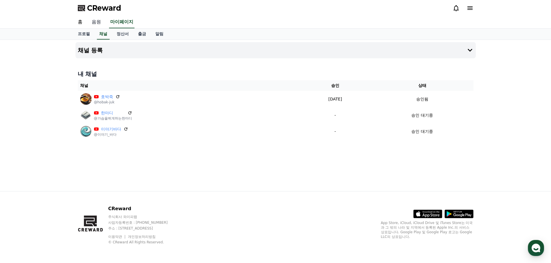
click at [96, 22] on link "음원" at bounding box center [96, 22] width 19 height 12
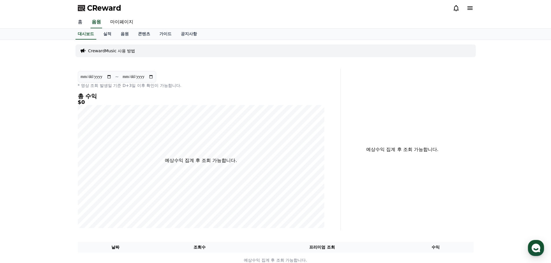
click at [81, 21] on link "홈" at bounding box center [80, 22] width 14 height 12
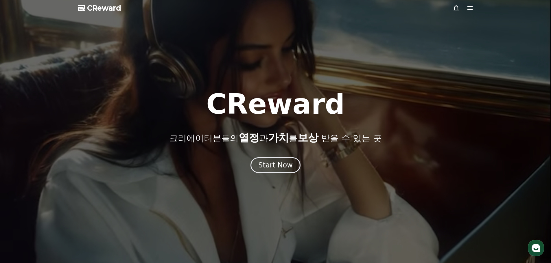
click at [350, 69] on div at bounding box center [275, 131] width 551 height 263
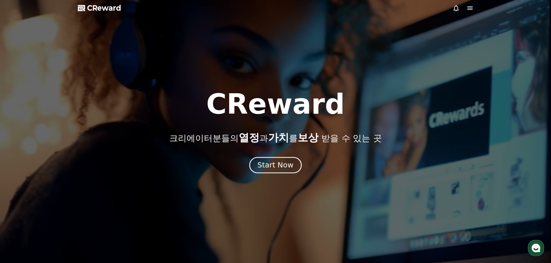
click at [278, 171] on button "Start Now" at bounding box center [275, 165] width 52 height 16
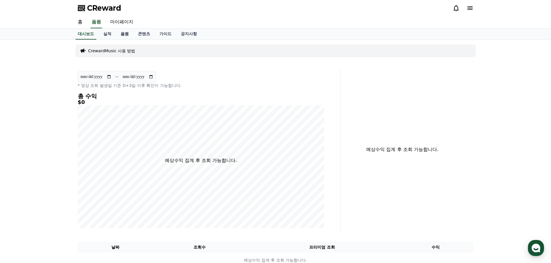
click at [129, 33] on link "음원" at bounding box center [124, 34] width 17 height 11
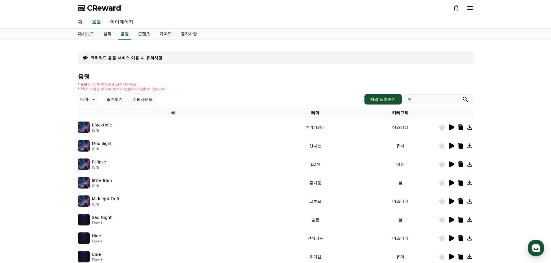
click at [438, 100] on input "search" at bounding box center [438, 100] width 69 height 10
paste input "**********"
type input "**********"
click at [465, 98] on icon "submit" at bounding box center [465, 99] width 7 height 7
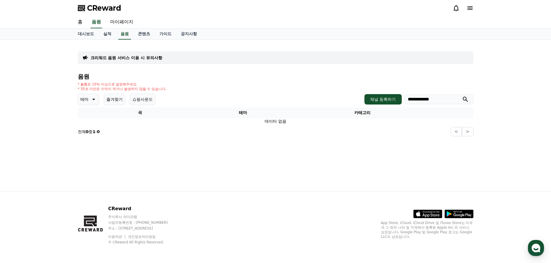
click at [90, 102] on icon at bounding box center [93, 99] width 7 height 7
click at [94, 112] on div "전체 환상적인 호기심 어두운 밝은 통통튀는 신나는 반전 웅장한 드라마틱 즐거움 분위기있는 EDM 그루브 슬픈 잔잔한 귀여운 감동적인 긴장되는 …" at bounding box center [91, 257] width 25 height 298
click at [89, 114] on button "전체" at bounding box center [85, 114] width 13 height 13
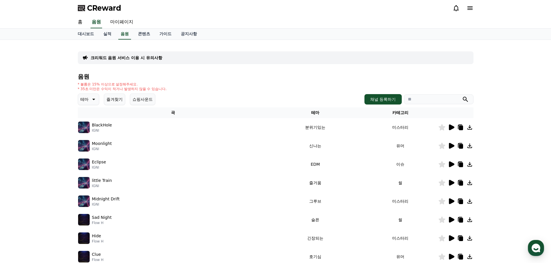
click at [433, 100] on input "search" at bounding box center [438, 100] width 69 height 10
paste input "**********"
type input "**********"
click at [468, 101] on icon "submit" at bounding box center [465, 99] width 7 height 7
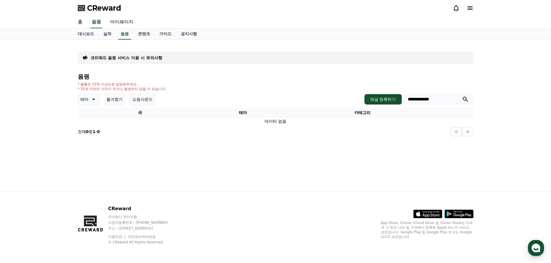
click at [221, 92] on div "**********" at bounding box center [276, 104] width 396 height 63
click at [93, 102] on icon at bounding box center [93, 99] width 7 height 7
click at [93, 111] on div "전체 환상적인 호기심 어두운 밝은 통통튀는 신나는 반전 웅장한 드라마틱 즐거움 분위기있는 EDM 그루브 슬픈 잔잔한 귀여운 감동적인 긴장되는 …" at bounding box center [91, 257] width 25 height 298
click at [90, 114] on button "전체" at bounding box center [85, 114] width 13 height 13
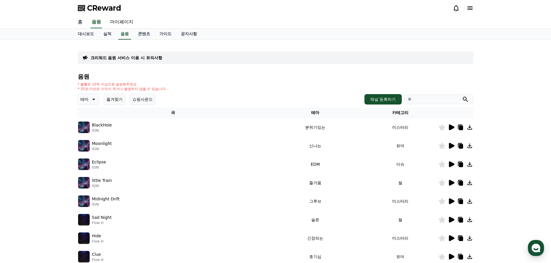
click at [429, 101] on input "search" at bounding box center [438, 100] width 69 height 10
click at [462, 96] on button "submit" at bounding box center [465, 99] width 7 height 7
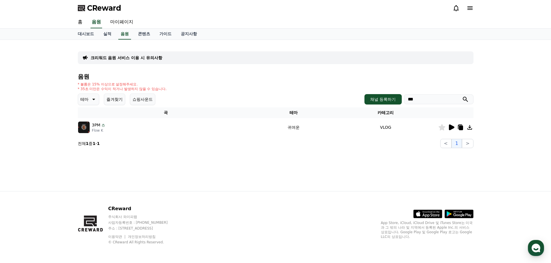
click at [440, 128] on icon at bounding box center [441, 127] width 7 height 6
drag, startPoint x: 382, startPoint y: 97, endPoint x: 322, endPoint y: 96, distance: 59.9
click at [322, 96] on div "테마 즐겨찾기 쇼핑사운드 채널 등록하기 ***" at bounding box center [276, 100] width 396 height 12
click at [463, 99] on icon "submit" at bounding box center [465, 99] width 5 height 5
click at [441, 129] on icon at bounding box center [441, 127] width 7 height 6
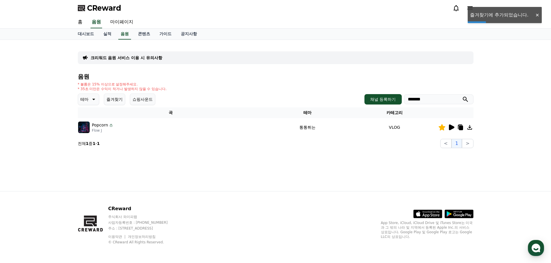
click at [89, 98] on button "테마" at bounding box center [88, 100] width 21 height 12
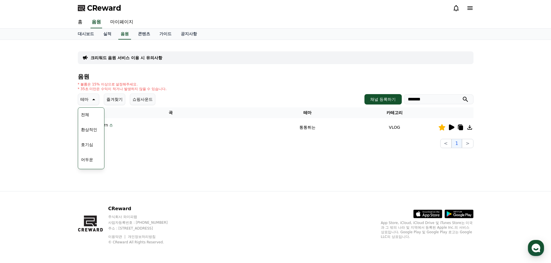
drag, startPoint x: 435, startPoint y: 99, endPoint x: 301, endPoint y: 93, distance: 134.6
click at [301, 93] on div "음원 * 볼륨은 15% 이상으로 설정해주세요. * 35초 미만은 수익이 적거나 발생하지 않을 수 있습니다. 테마 테마 전체 환상적인 호기심 어…" at bounding box center [276, 110] width 396 height 75
type input "***"
click at [462, 96] on button "submit" at bounding box center [465, 99] width 7 height 7
click at [92, 99] on icon at bounding box center [93, 99] width 7 height 7
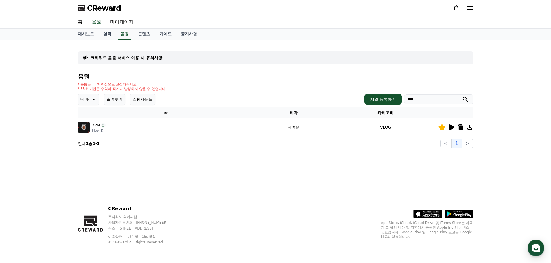
click at [88, 98] on p "테마" at bounding box center [84, 99] width 8 height 8
click at [89, 147] on button "귀여운" at bounding box center [87, 146] width 17 height 13
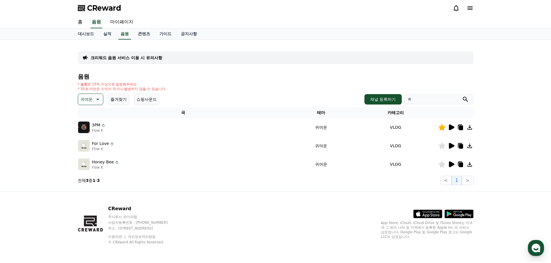
click at [454, 130] on icon at bounding box center [451, 127] width 7 height 7
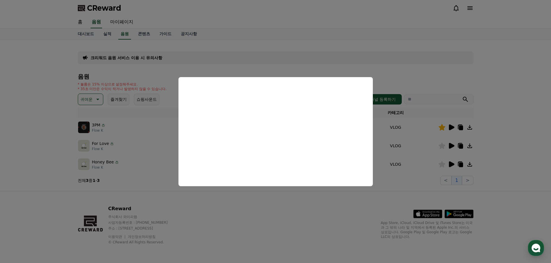
click at [436, 63] on button "close modal" at bounding box center [275, 131] width 551 height 263
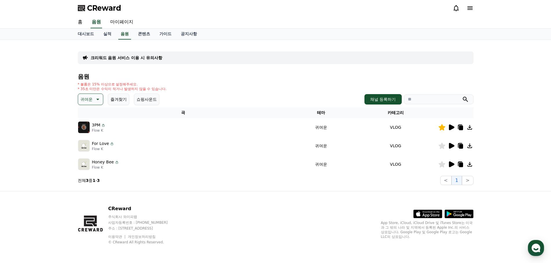
click at [93, 101] on button "귀여운" at bounding box center [90, 100] width 25 height 12
click at [91, 117] on button "호기심" at bounding box center [87, 116] width 17 height 13
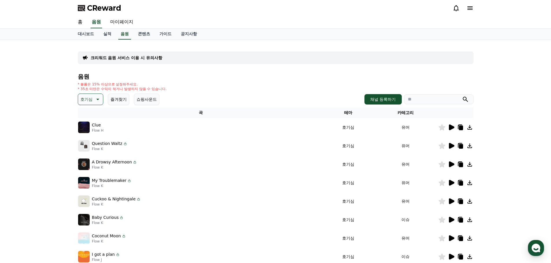
click at [451, 128] on icon at bounding box center [451, 128] width 5 height 6
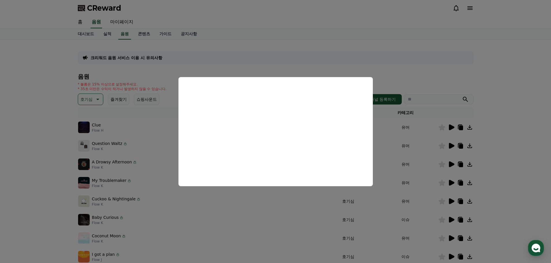
click at [454, 150] on button "close modal" at bounding box center [275, 131] width 551 height 263
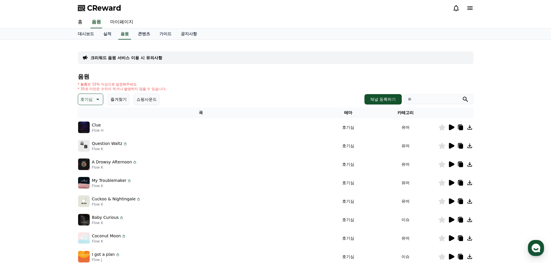
click at [453, 146] on icon at bounding box center [451, 146] width 5 height 6
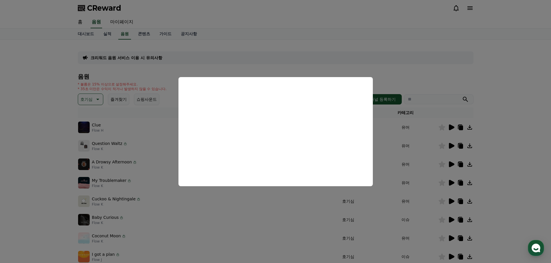
click at [456, 164] on button "close modal" at bounding box center [275, 131] width 551 height 263
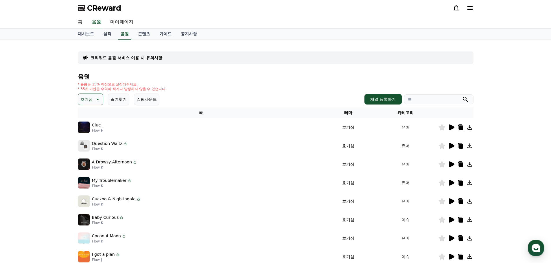
click at [453, 164] on icon at bounding box center [451, 165] width 5 height 6
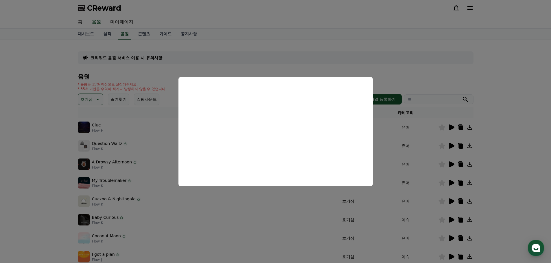
click at [454, 181] on button "close modal" at bounding box center [275, 131] width 551 height 263
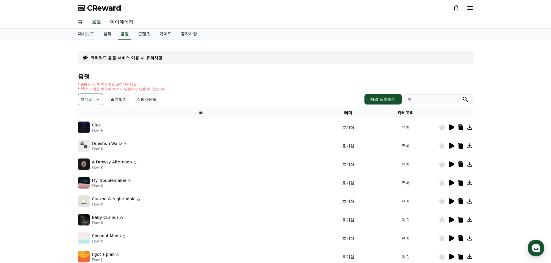
click at [454, 181] on icon at bounding box center [451, 183] width 7 height 7
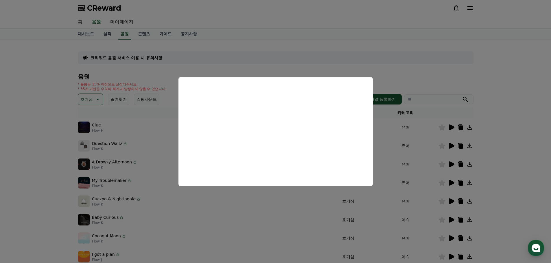
click at [446, 198] on button "close modal" at bounding box center [275, 131] width 551 height 263
click at [449, 200] on icon at bounding box center [451, 202] width 5 height 6
click at [449, 216] on button "close modal" at bounding box center [275, 131] width 551 height 263
click at [451, 218] on icon at bounding box center [451, 220] width 7 height 7
click at [426, 232] on button "close modal" at bounding box center [275, 131] width 551 height 263
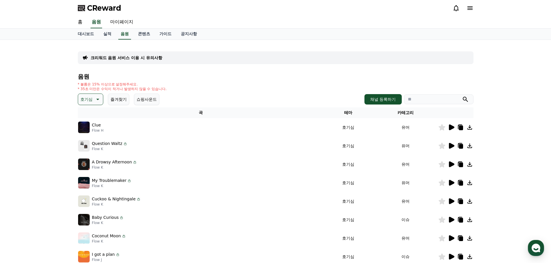
click at [452, 240] on icon at bounding box center [451, 239] width 5 height 6
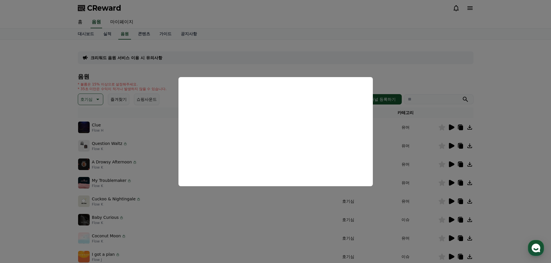
click at [416, 223] on button "close modal" at bounding box center [275, 131] width 551 height 263
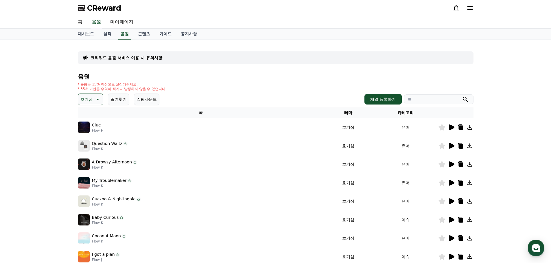
click at [451, 256] on icon at bounding box center [451, 257] width 5 height 6
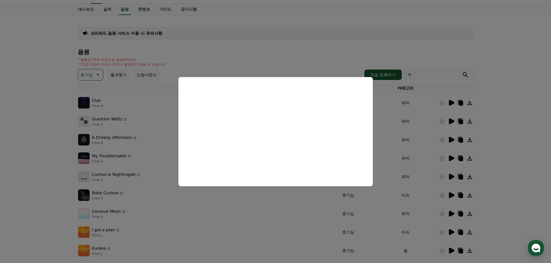
scroll to position [58, 0]
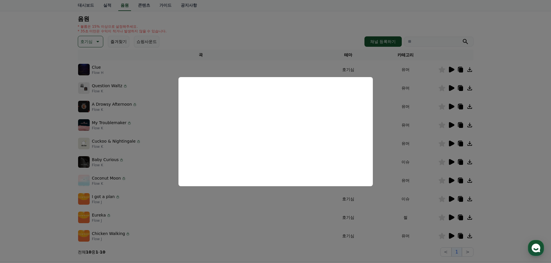
click at [452, 219] on button "close modal" at bounding box center [275, 131] width 551 height 263
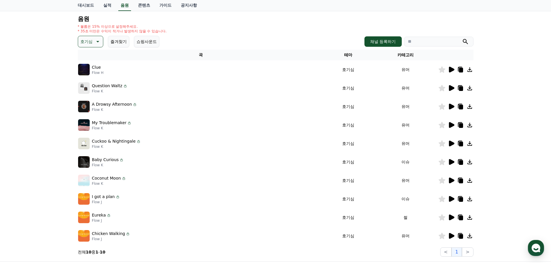
click at [450, 217] on icon at bounding box center [451, 218] width 5 height 6
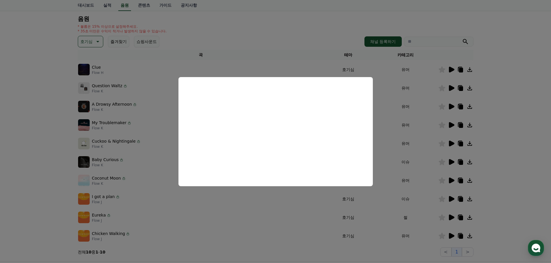
click at [454, 236] on button "close modal" at bounding box center [275, 131] width 551 height 263
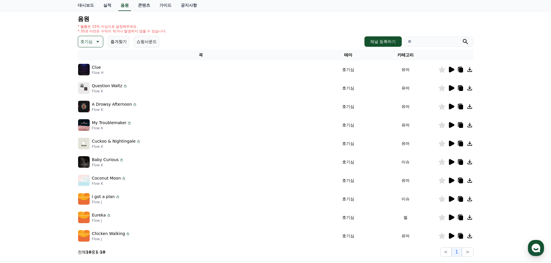
click at [454, 236] on icon at bounding box center [451, 236] width 5 height 6
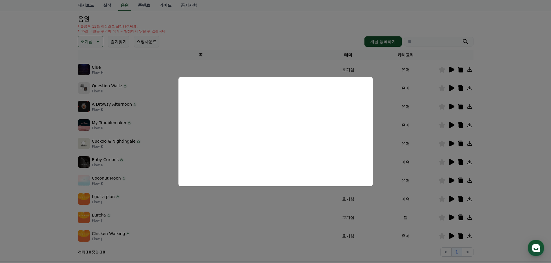
click at [383, 200] on button "close modal" at bounding box center [275, 131] width 551 height 263
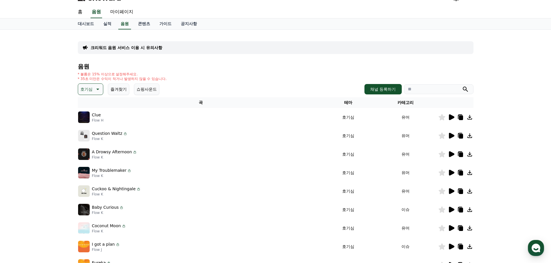
scroll to position [0, 0]
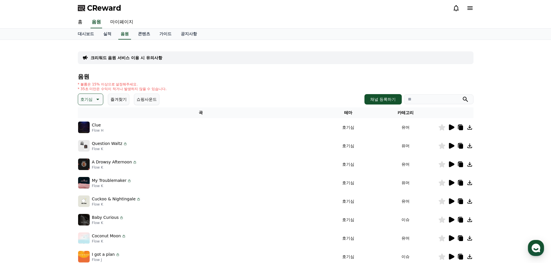
click at [95, 101] on icon at bounding box center [97, 99] width 7 height 7
click at [88, 160] on button "통통튀는" at bounding box center [89, 161] width 21 height 13
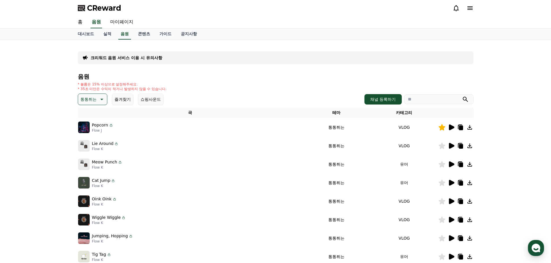
click at [451, 144] on icon at bounding box center [451, 146] width 5 height 6
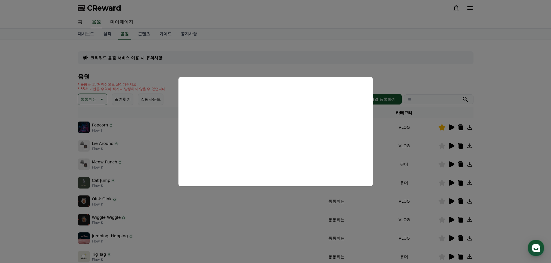
click at [97, 99] on button "close modal" at bounding box center [275, 131] width 551 height 263
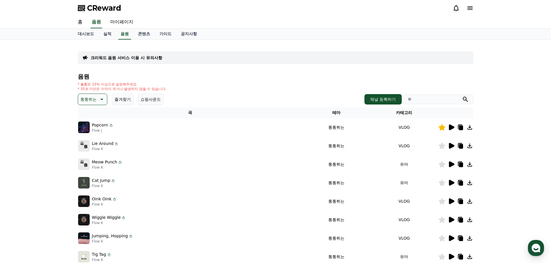
click at [92, 101] on p "통통튀는" at bounding box center [88, 99] width 16 height 8
click at [91, 136] on button "드라마틱" at bounding box center [89, 134] width 21 height 13
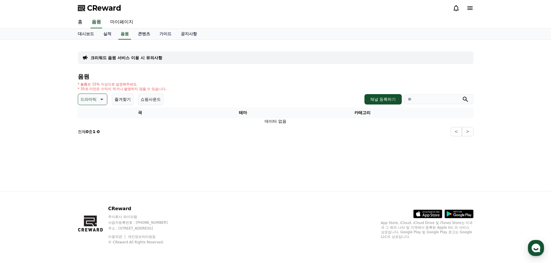
click at [83, 97] on p "드라마틱" at bounding box center [88, 99] width 16 height 8
click at [87, 145] on button "밝은" at bounding box center [85, 146] width 13 height 13
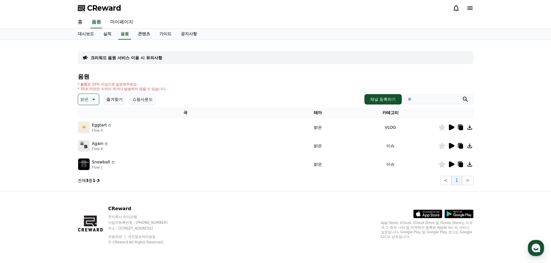
click at [448, 129] on icon at bounding box center [451, 127] width 7 height 7
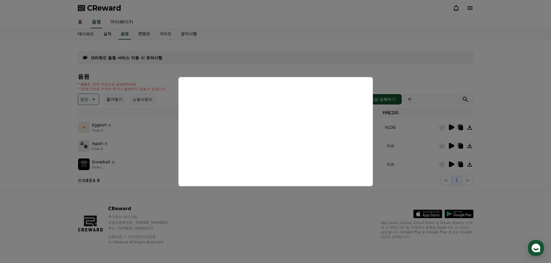
click at [455, 146] on button "close modal" at bounding box center [275, 131] width 551 height 263
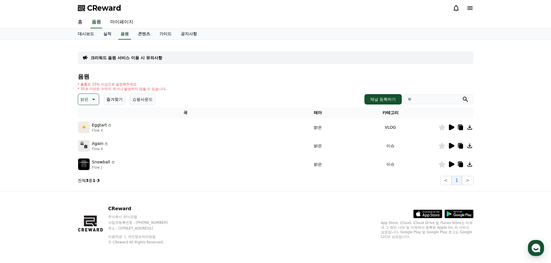
click at [450, 145] on icon at bounding box center [451, 146] width 5 height 6
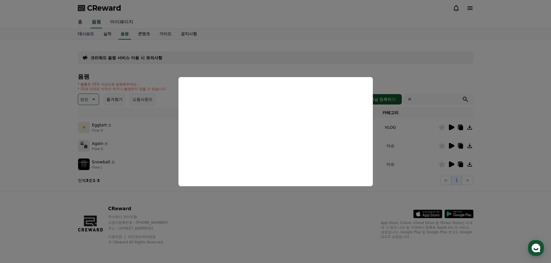
click at [440, 58] on button "close modal" at bounding box center [275, 131] width 551 height 263
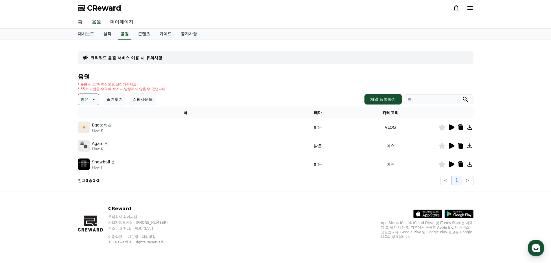
click at [461, 149] on icon at bounding box center [460, 146] width 7 height 7
click at [453, 165] on icon at bounding box center [451, 165] width 5 height 6
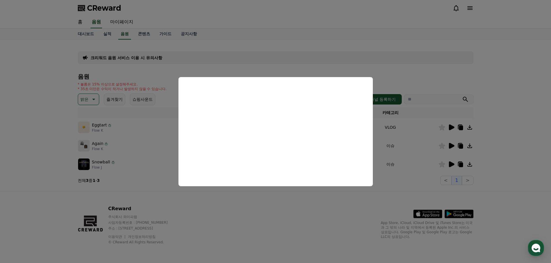
click at [353, 214] on button "close modal" at bounding box center [275, 131] width 551 height 263
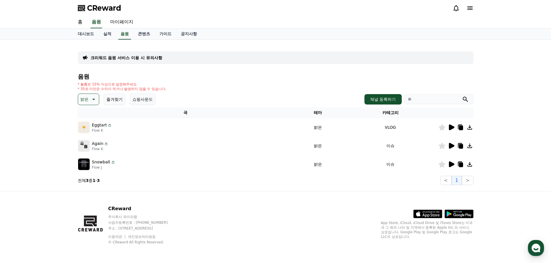
click at [443, 148] on icon at bounding box center [441, 146] width 7 height 6
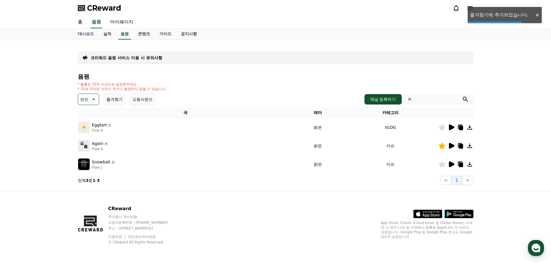
click at [85, 98] on p "밝은" at bounding box center [84, 99] width 8 height 8
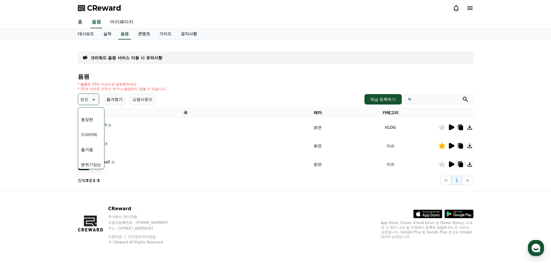
scroll to position [116, 0]
click at [91, 149] on button "즐거움" at bounding box center [87, 149] width 17 height 13
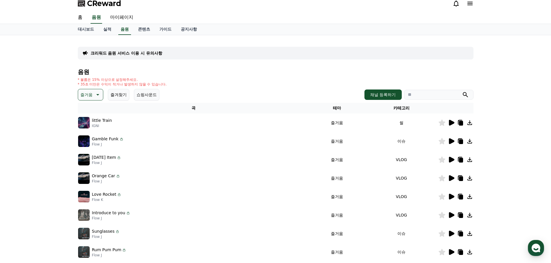
scroll to position [87, 0]
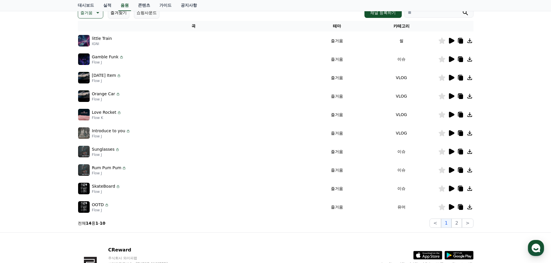
click at [450, 187] on icon at bounding box center [451, 189] width 5 height 6
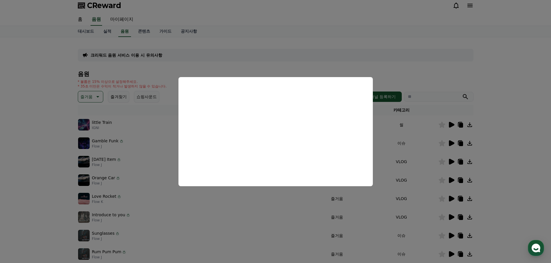
scroll to position [0, 0]
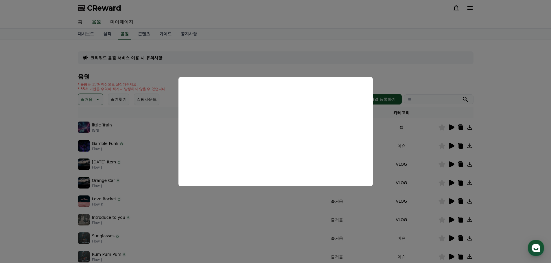
click at [100, 94] on button "close modal" at bounding box center [275, 131] width 551 height 263
click at [97, 97] on icon at bounding box center [97, 99] width 7 height 7
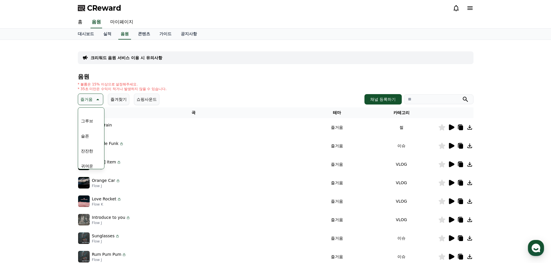
scroll to position [231, 0]
click at [93, 139] on button "감동적인" at bounding box center [89, 139] width 21 height 13
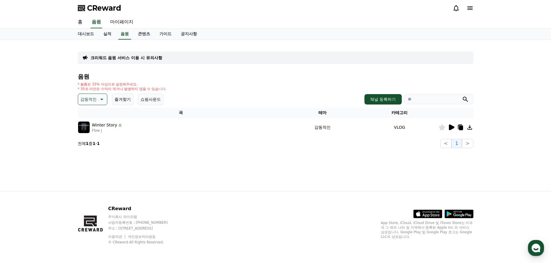
click at [451, 128] on icon at bounding box center [451, 128] width 5 height 6
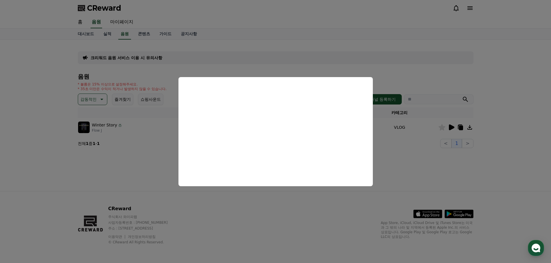
click at [418, 167] on button "close modal" at bounding box center [275, 131] width 551 height 263
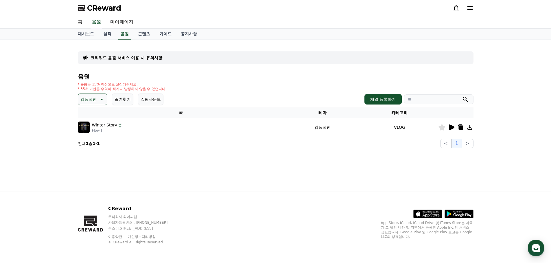
click at [453, 126] on icon at bounding box center [451, 128] width 5 height 6
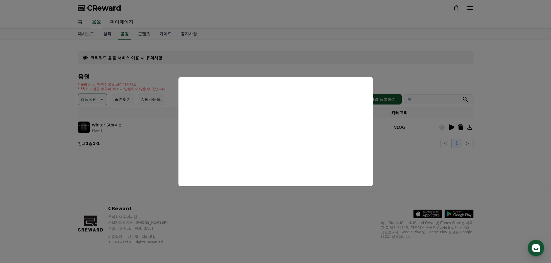
click at [104, 95] on button "close modal" at bounding box center [275, 131] width 551 height 263
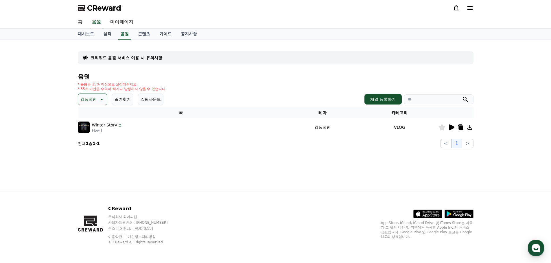
click at [104, 95] on button "감동적인" at bounding box center [93, 100] width 30 height 12
click at [91, 145] on button "호기심" at bounding box center [87, 145] width 17 height 13
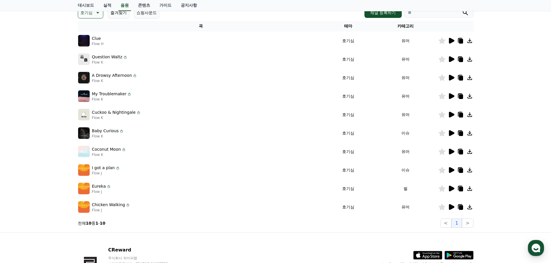
click at [449, 172] on icon at bounding box center [451, 170] width 5 height 6
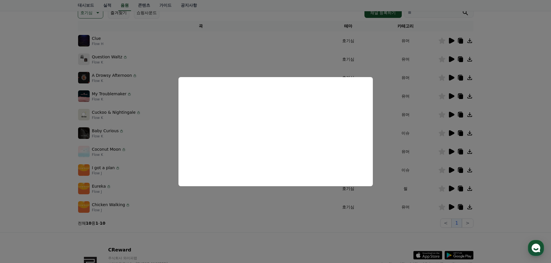
click at [131, 151] on button "close modal" at bounding box center [275, 131] width 551 height 263
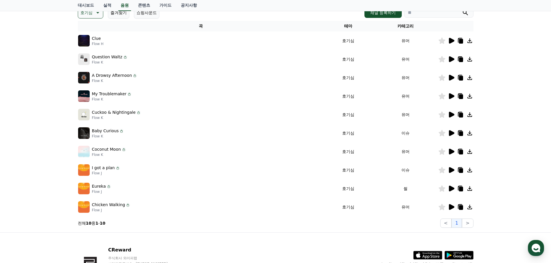
click at [446, 152] on div at bounding box center [455, 151] width 35 height 7
click at [450, 151] on icon at bounding box center [451, 152] width 5 height 6
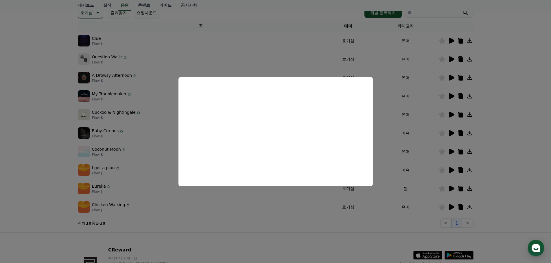
click at [157, 113] on button "close modal" at bounding box center [275, 131] width 551 height 263
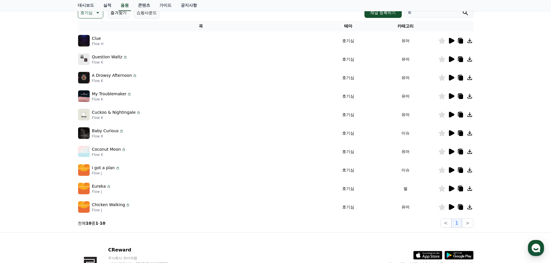
click at [447, 115] on div at bounding box center [455, 114] width 35 height 7
click at [449, 115] on icon at bounding box center [451, 114] width 7 height 7
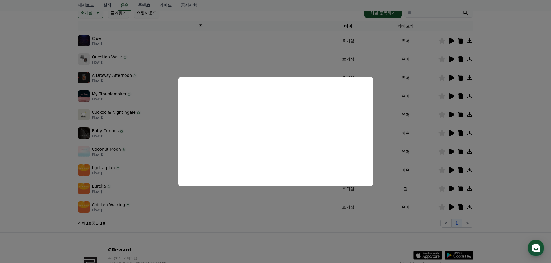
drag, startPoint x: 213, startPoint y: 217, endPoint x: 204, endPoint y: 178, distance: 39.5
click at [213, 217] on button "close modal" at bounding box center [275, 131] width 551 height 263
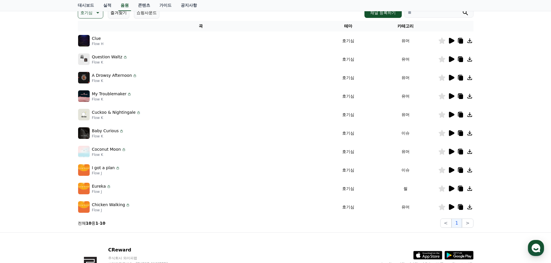
click at [450, 97] on icon at bounding box center [451, 96] width 5 height 6
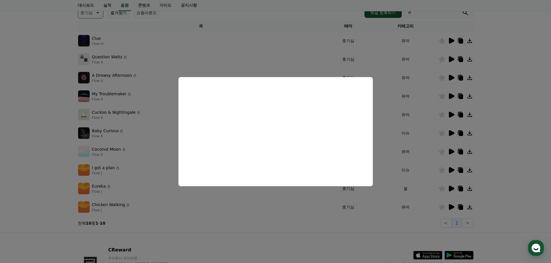
click at [243, 221] on button "close modal" at bounding box center [275, 131] width 551 height 263
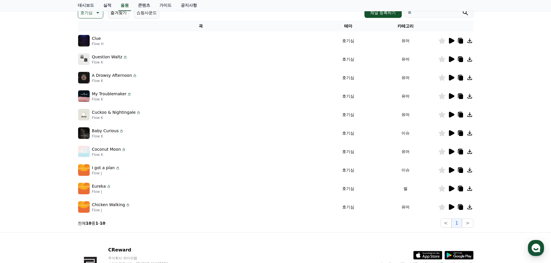
click at [453, 81] on td at bounding box center [455, 78] width 35 height 19
click at [450, 79] on icon at bounding box center [451, 78] width 5 height 6
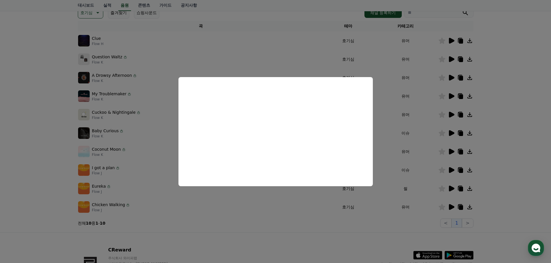
click at [265, 207] on button "close modal" at bounding box center [275, 131] width 551 height 263
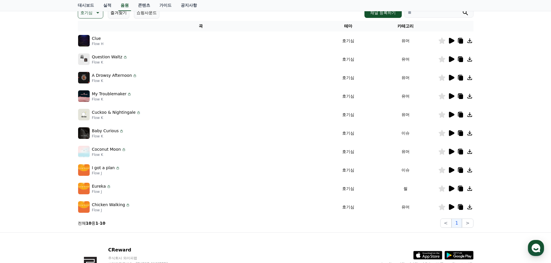
click at [449, 207] on icon at bounding box center [451, 207] width 5 height 6
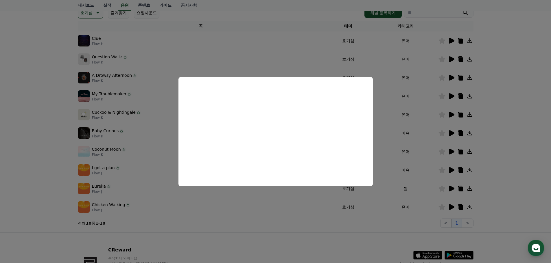
click at [338, 231] on button "close modal" at bounding box center [275, 131] width 551 height 263
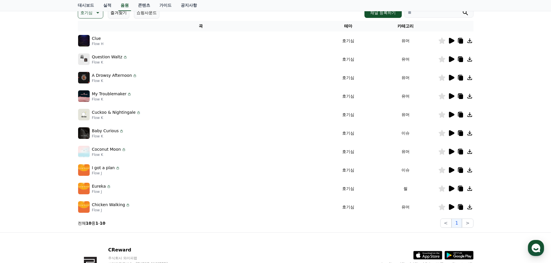
click at [442, 209] on icon at bounding box center [441, 207] width 7 height 6
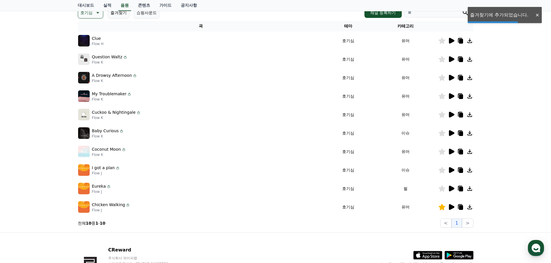
click at [452, 207] on icon at bounding box center [451, 207] width 5 height 6
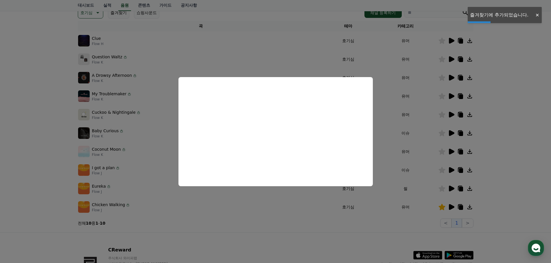
click at [460, 206] on button "close modal" at bounding box center [275, 131] width 551 height 263
